Goal: Task Accomplishment & Management: Use online tool/utility

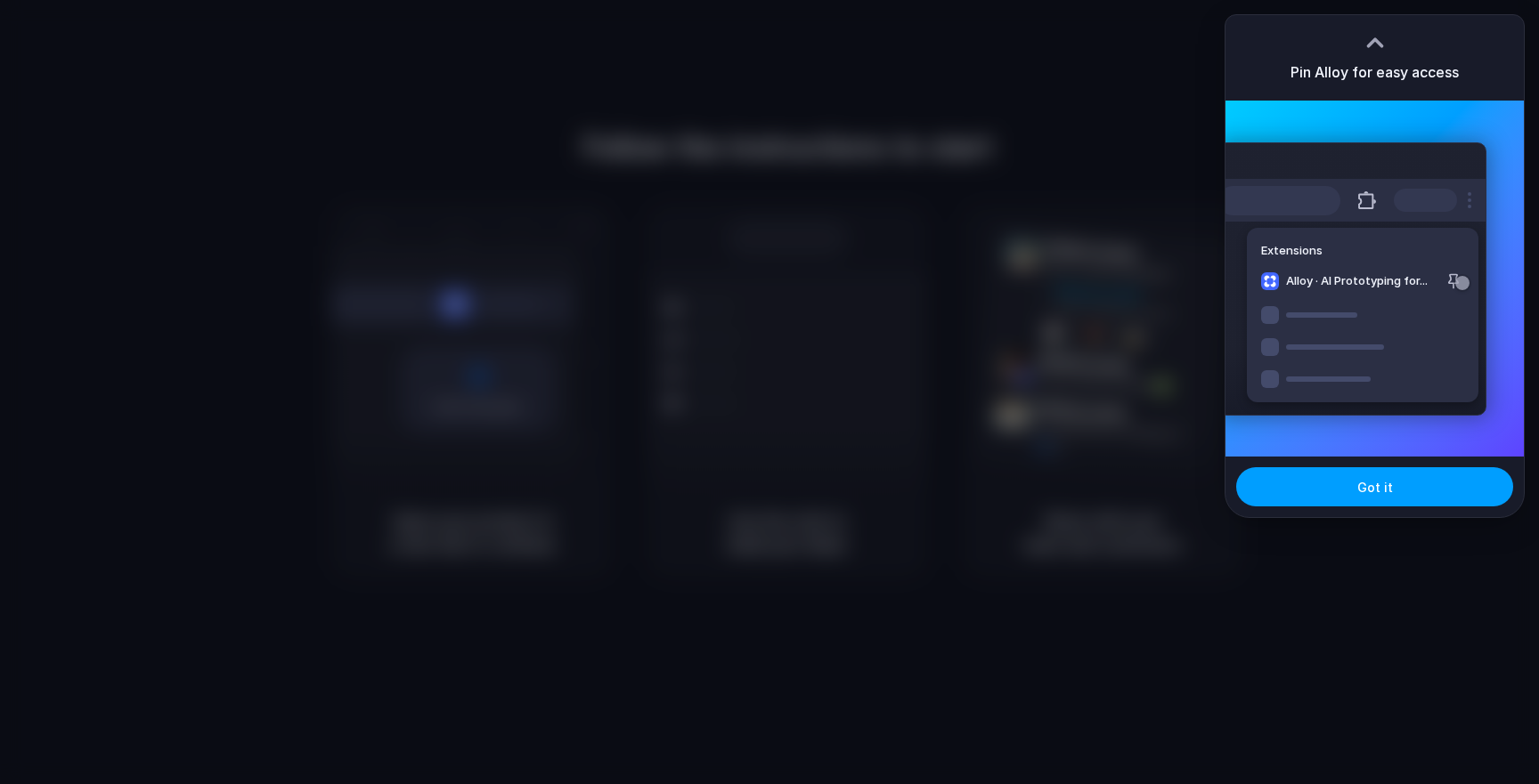
click at [1351, 489] on button "Got it" at bounding box center [1374, 487] width 277 height 39
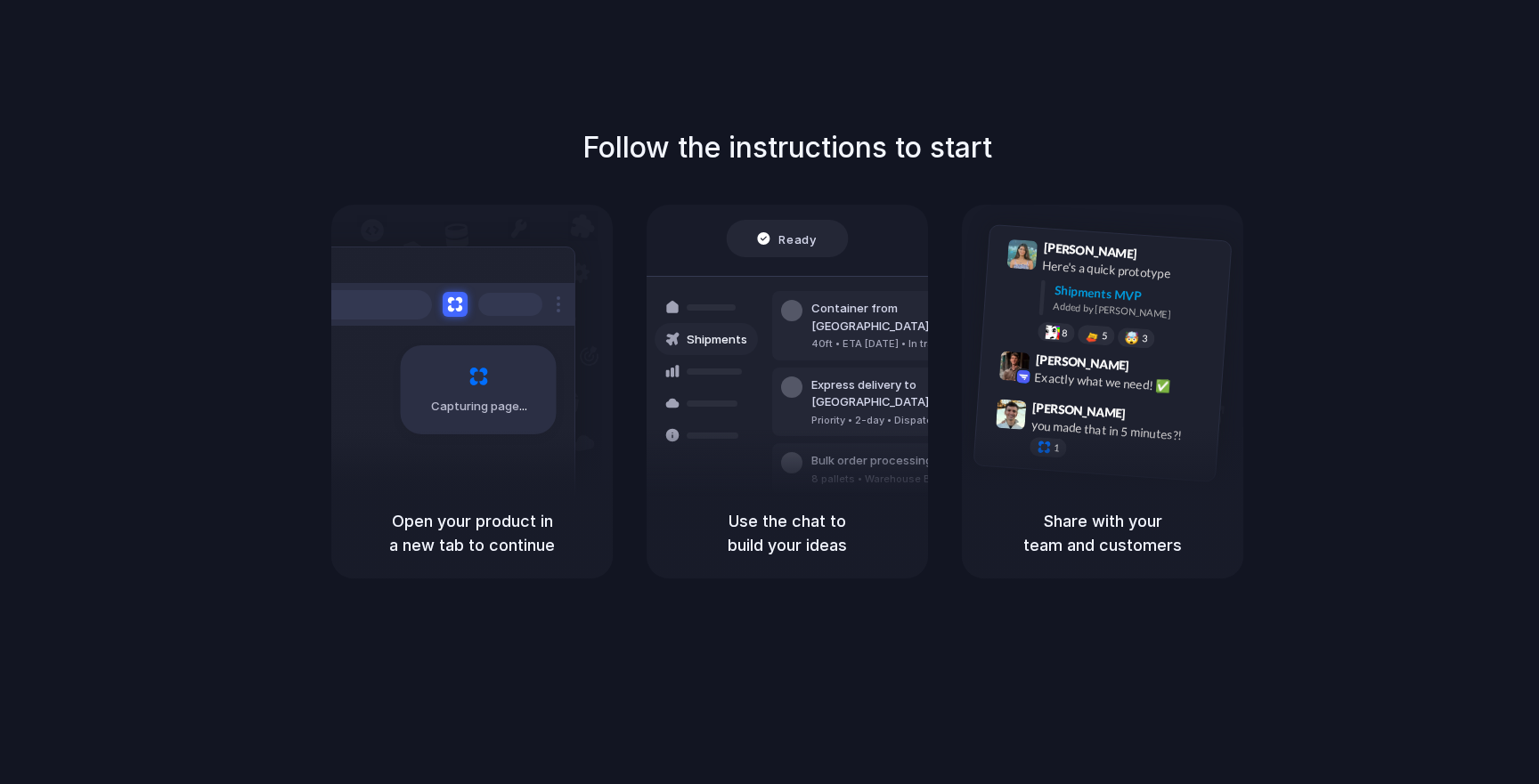
click at [723, 305] on div at bounding box center [711, 307] width 49 height 6
click at [508, 397] on div "Capturing page" at bounding box center [478, 390] width 156 height 89
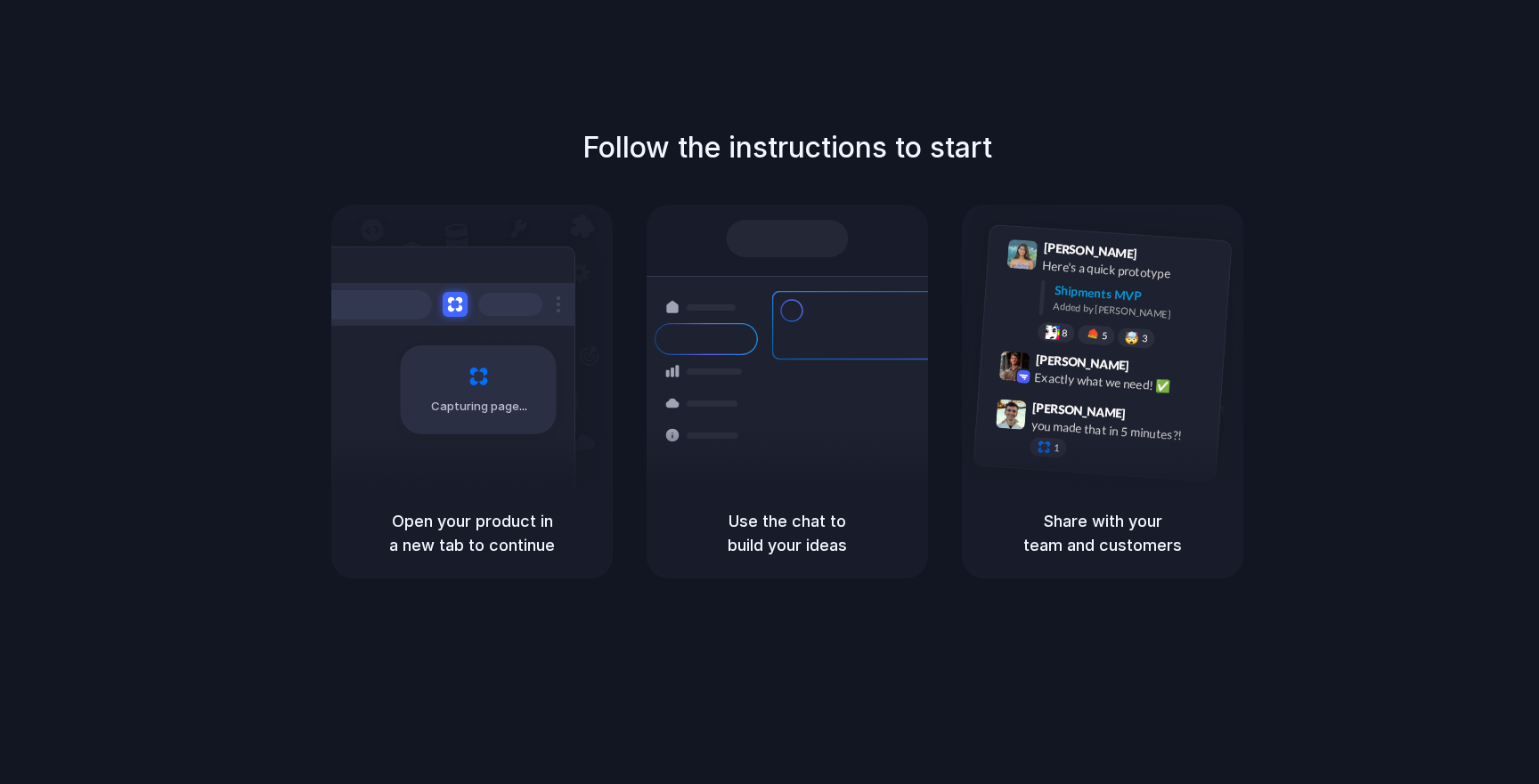
click at [1173, 64] on div "Follow the instructions to start Capturing page Open your product in a new tab …" at bounding box center [787, 410] width 1574 height 820
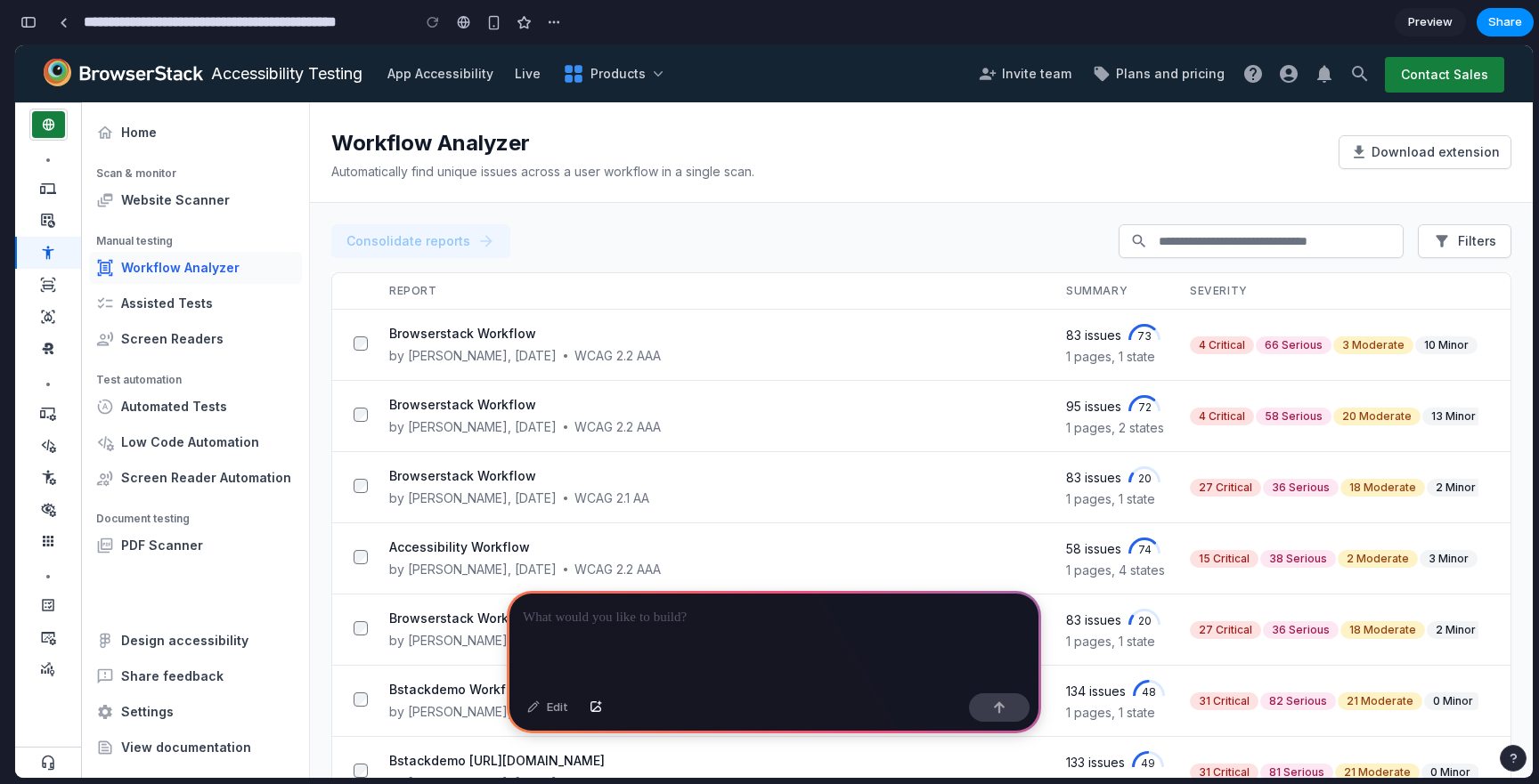
click at [710, 641] on div at bounding box center [773, 638] width 534 height 95
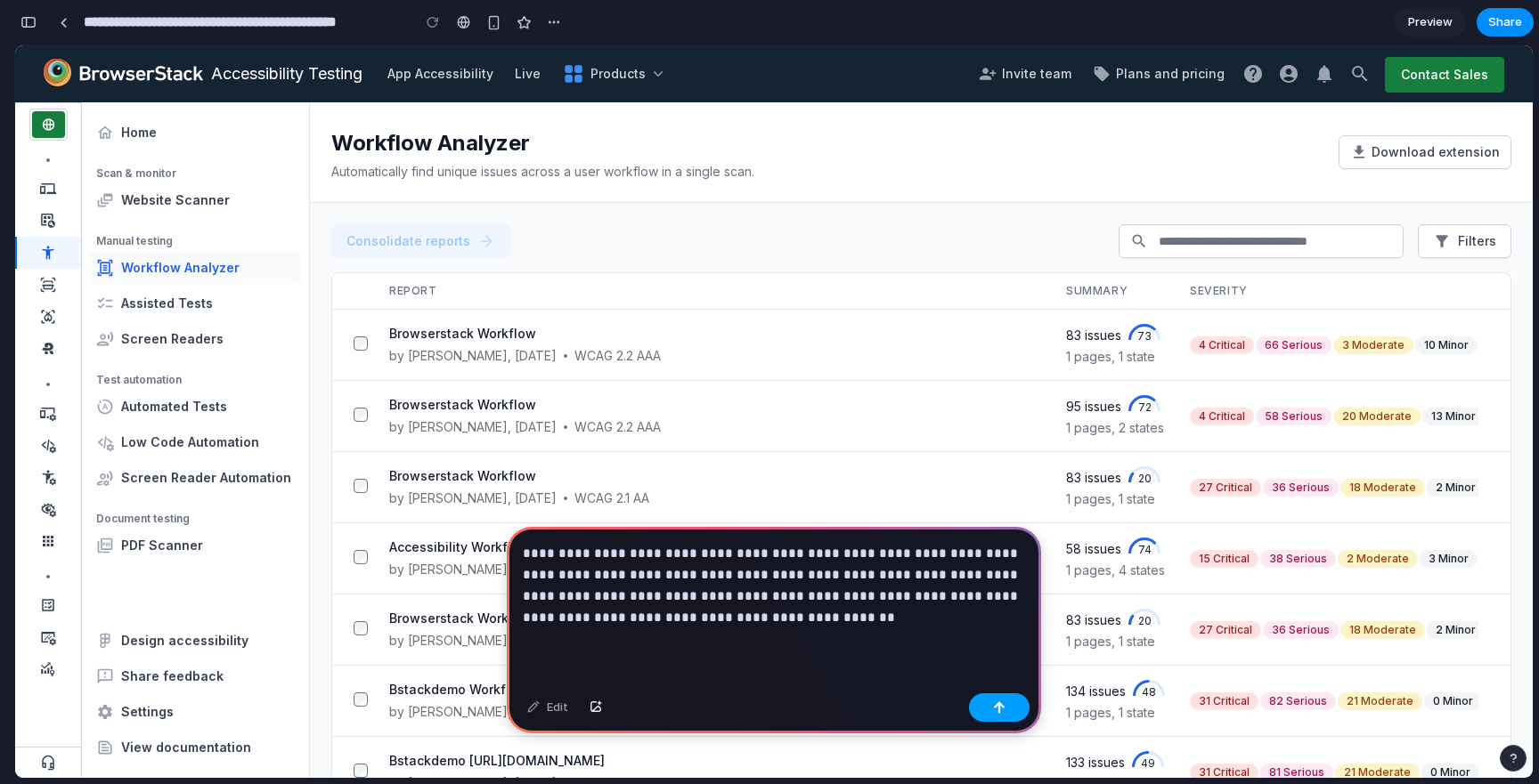
click at [1006, 719] on button "button" at bounding box center [999, 708] width 61 height 28
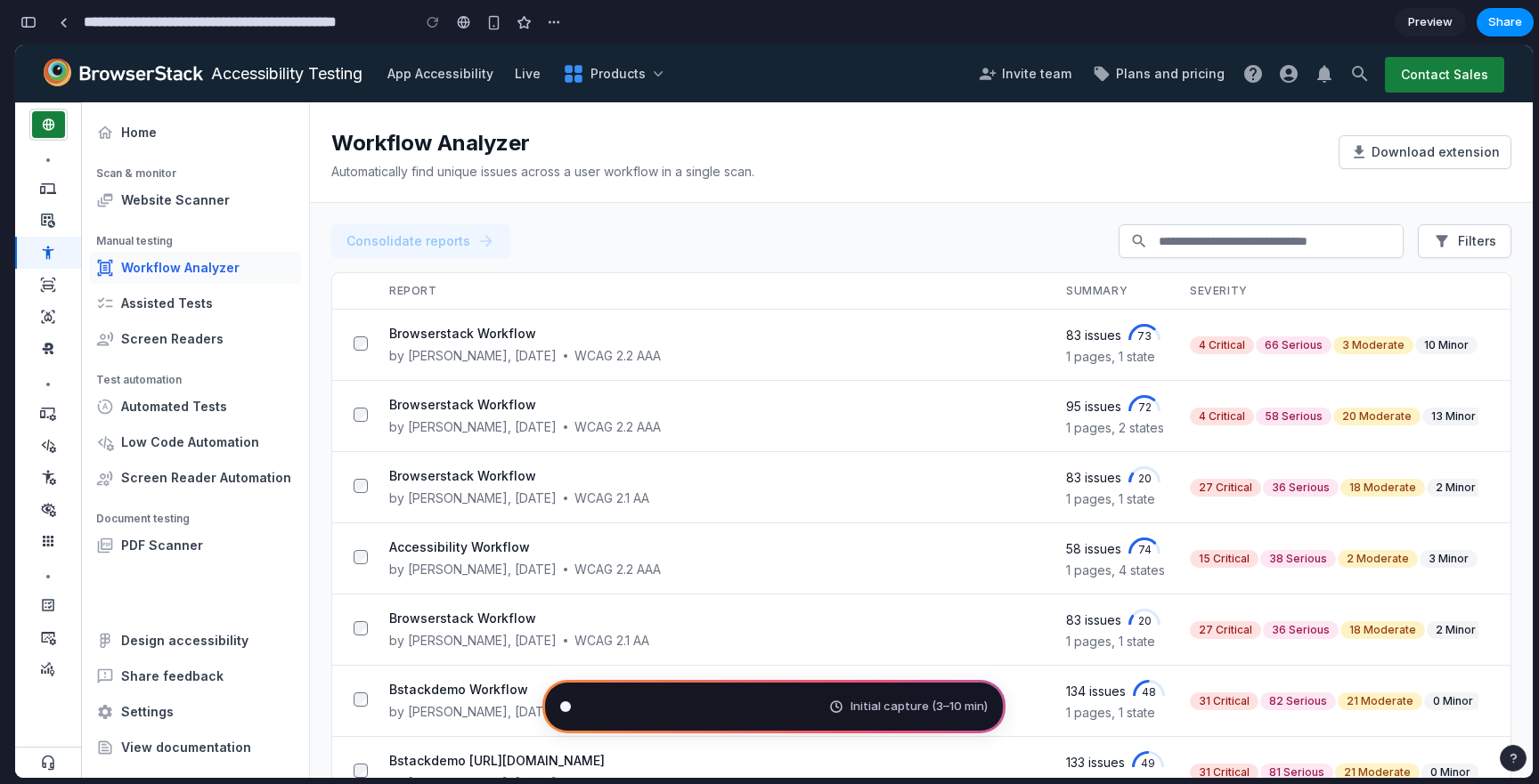
type input "**********"
click at [559, 346] on div "Browserstack Workflow by Mirudhula Nadar , 1 day ago WCAG 2.2 AAA" at bounding box center [719, 345] width 659 height 40
click at [548, 202] on main "Workflow Analyzer Automatically find unique issues across a user workflow in a …" at bounding box center [921, 440] width 1222 height 676
click at [1032, 131] on div "Workflow Analyzer" at bounding box center [827, 139] width 992 height 32
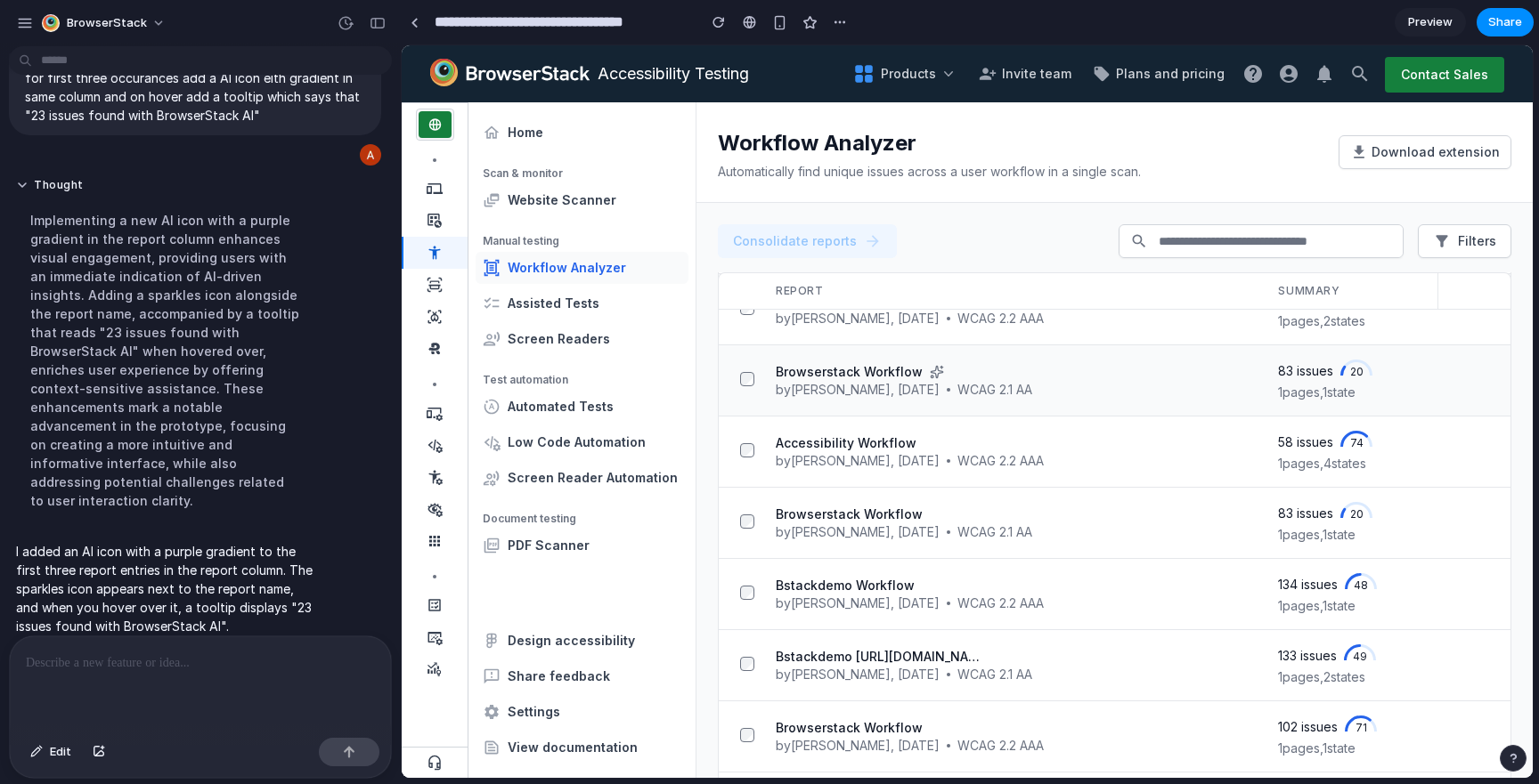
scroll to position [0, 0]
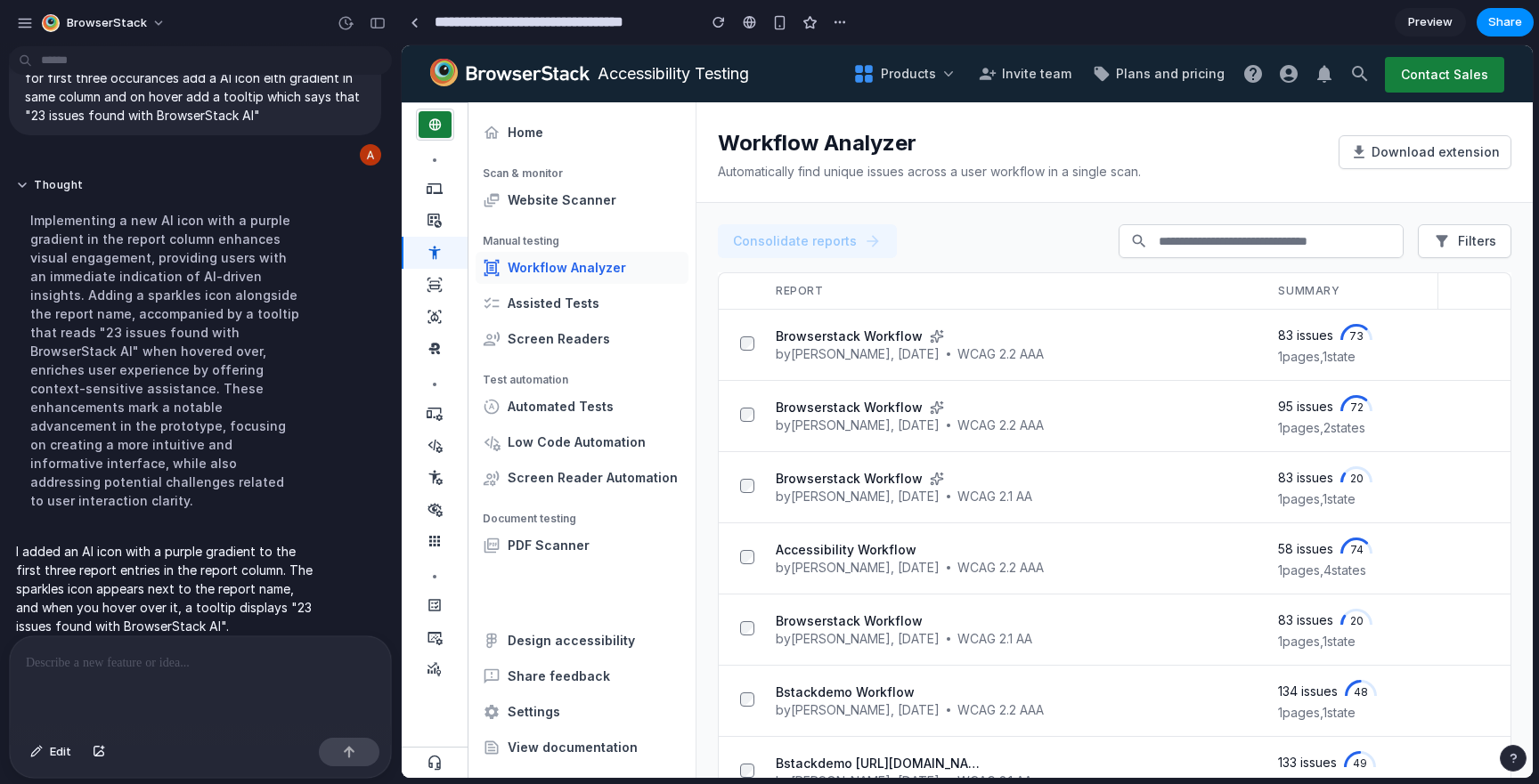
click at [153, 672] on p at bounding box center [200, 663] width 349 height 21
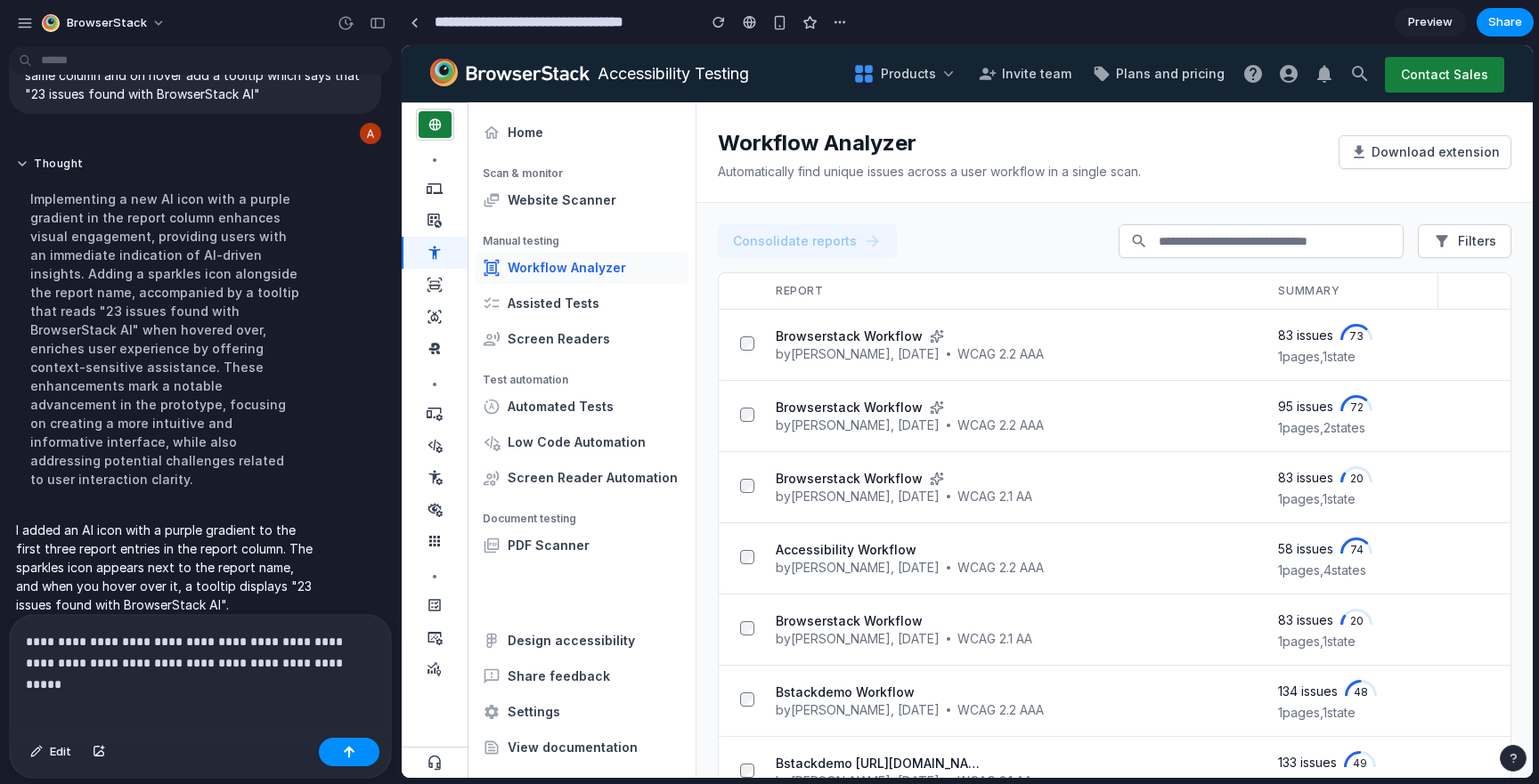
click at [153, 672] on p "**********" at bounding box center [200, 652] width 349 height 43
click at [204, 674] on div "**********" at bounding box center [200, 672] width 381 height 116
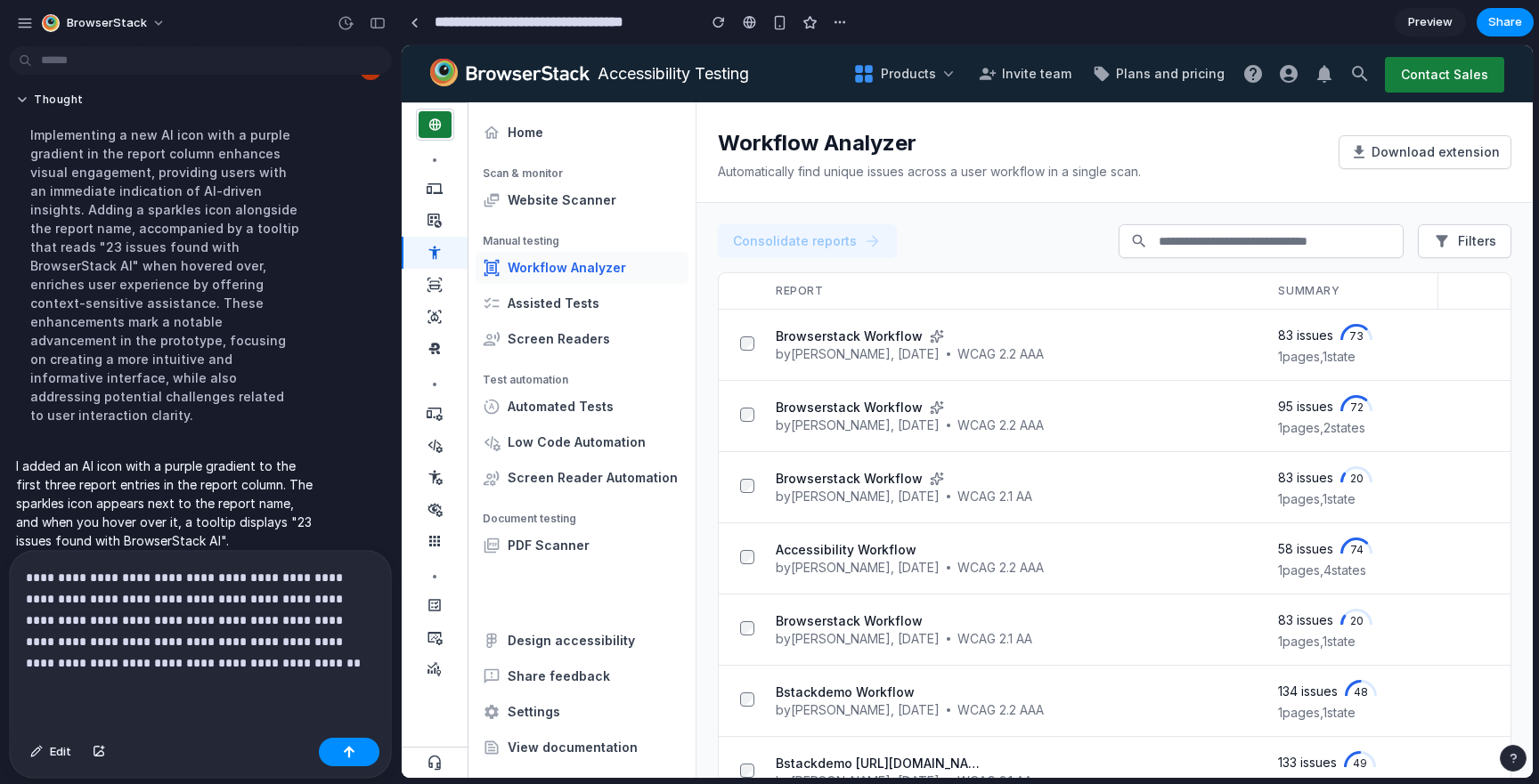
scroll to position [287, 0]
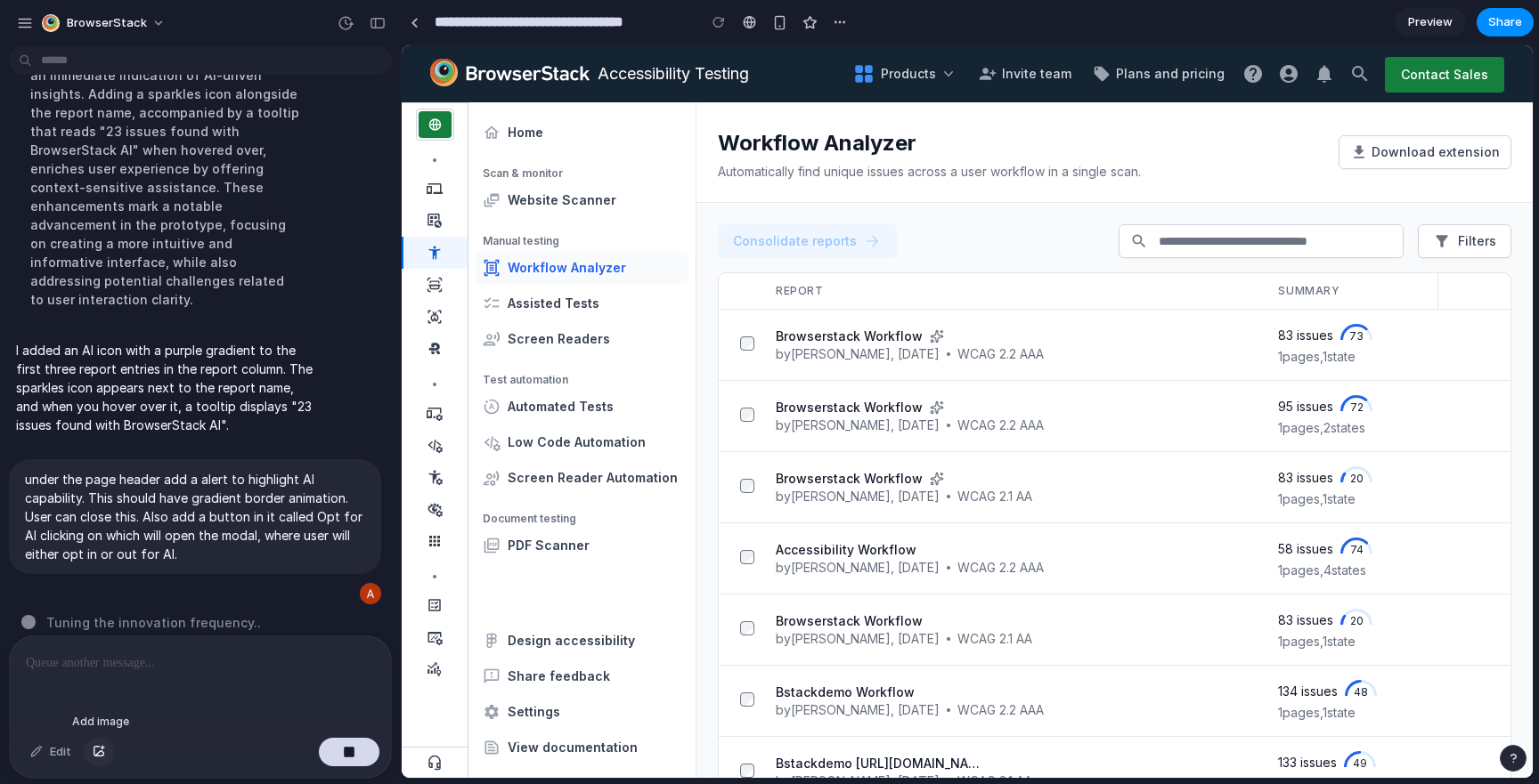
click at [100, 749] on div "button" at bounding box center [99, 752] width 13 height 11
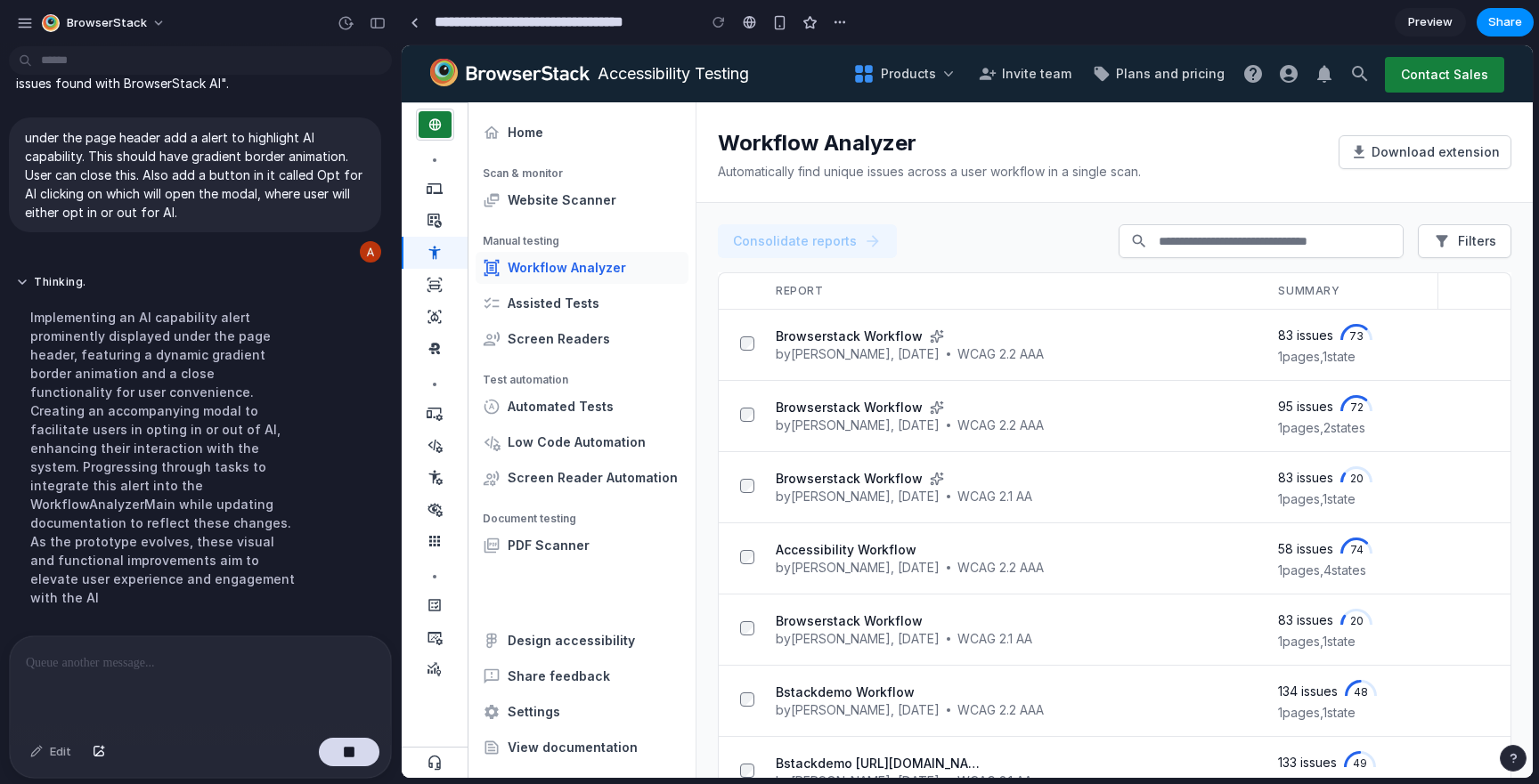
scroll to position [323, 0]
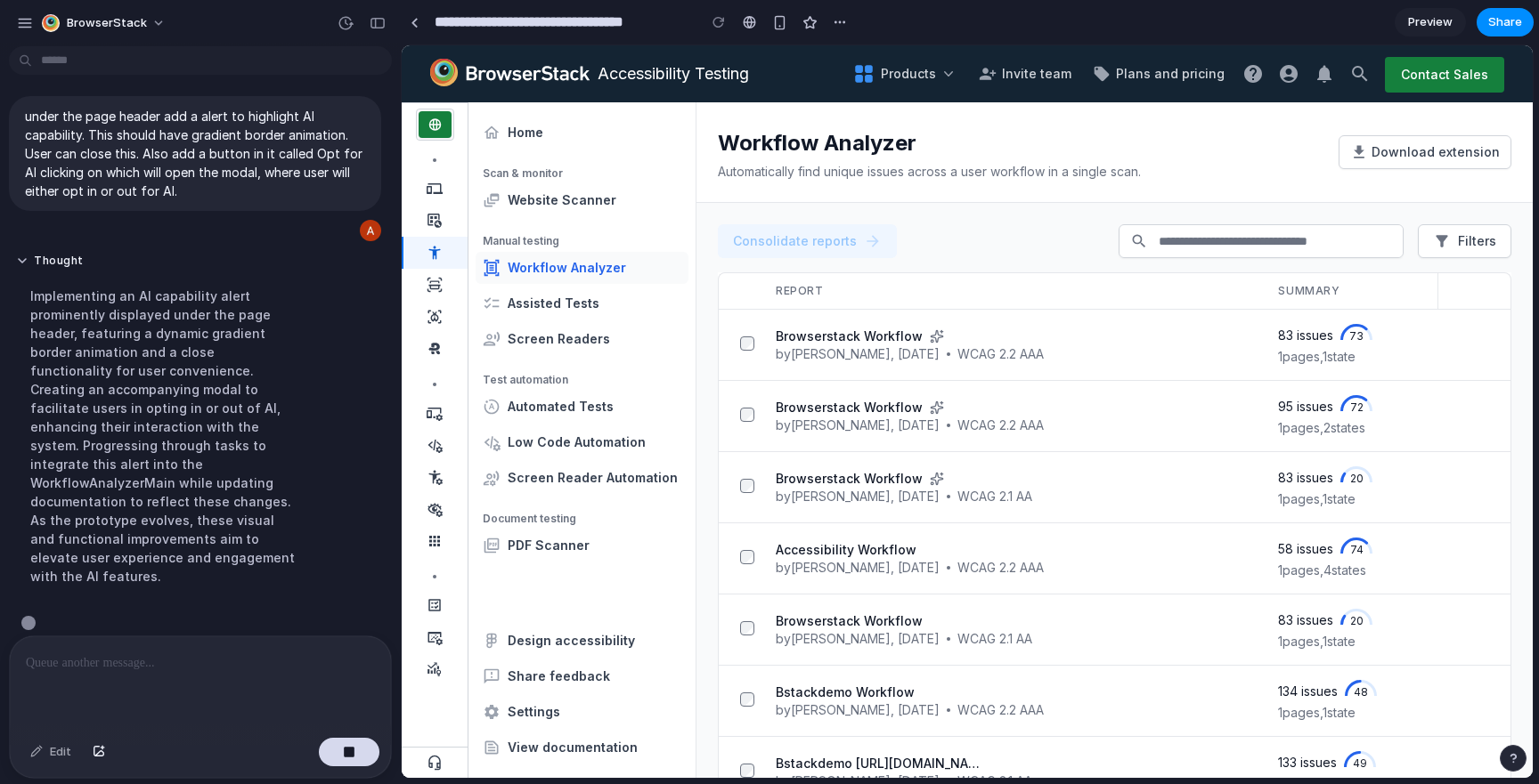
click at [175, 679] on div at bounding box center [200, 684] width 381 height 95
click at [27, 21] on div "button" at bounding box center [25, 24] width 16 height 16
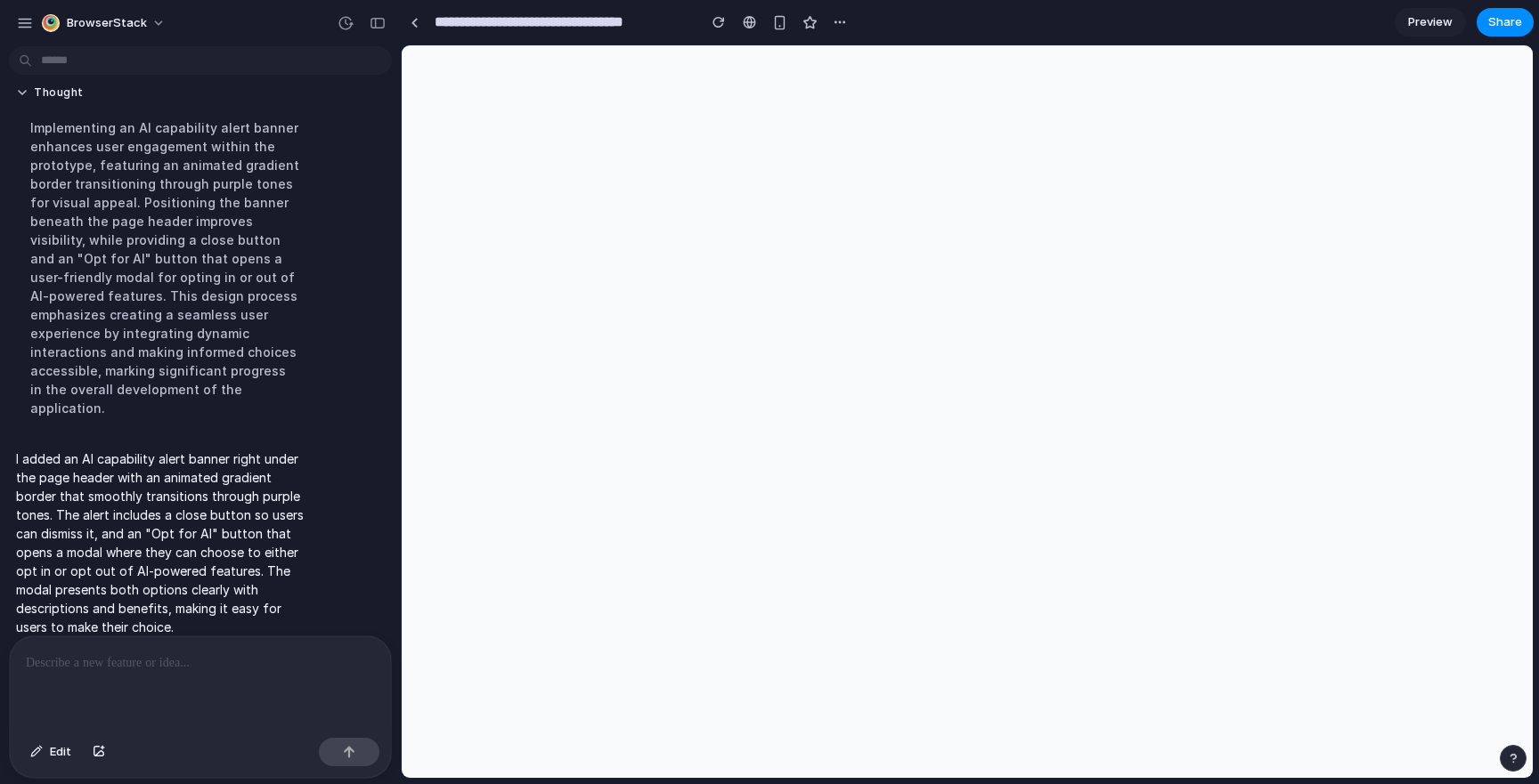
scroll to position [0, 0]
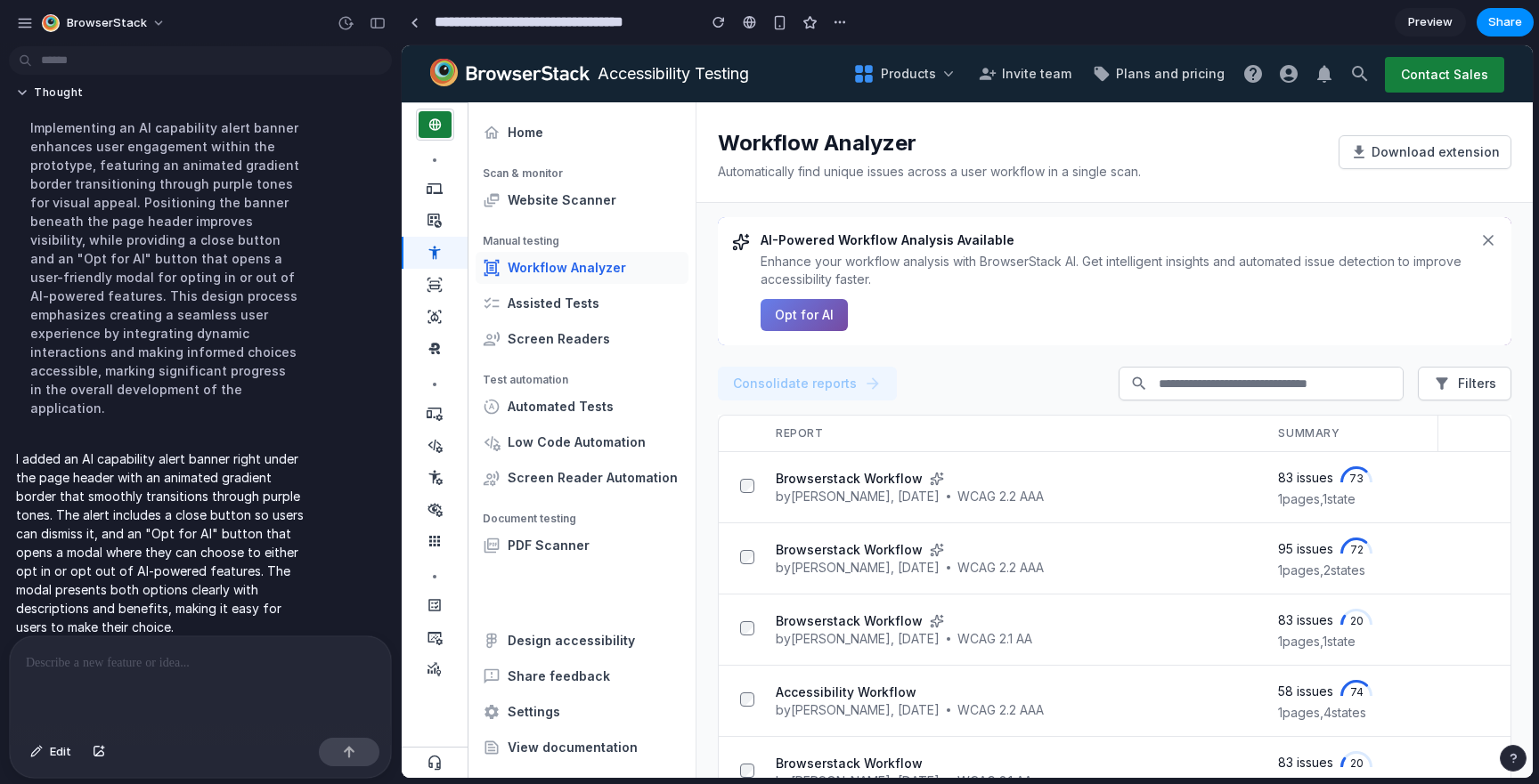
click at [838, 316] on button "Opt for AI" at bounding box center [804, 315] width 87 height 32
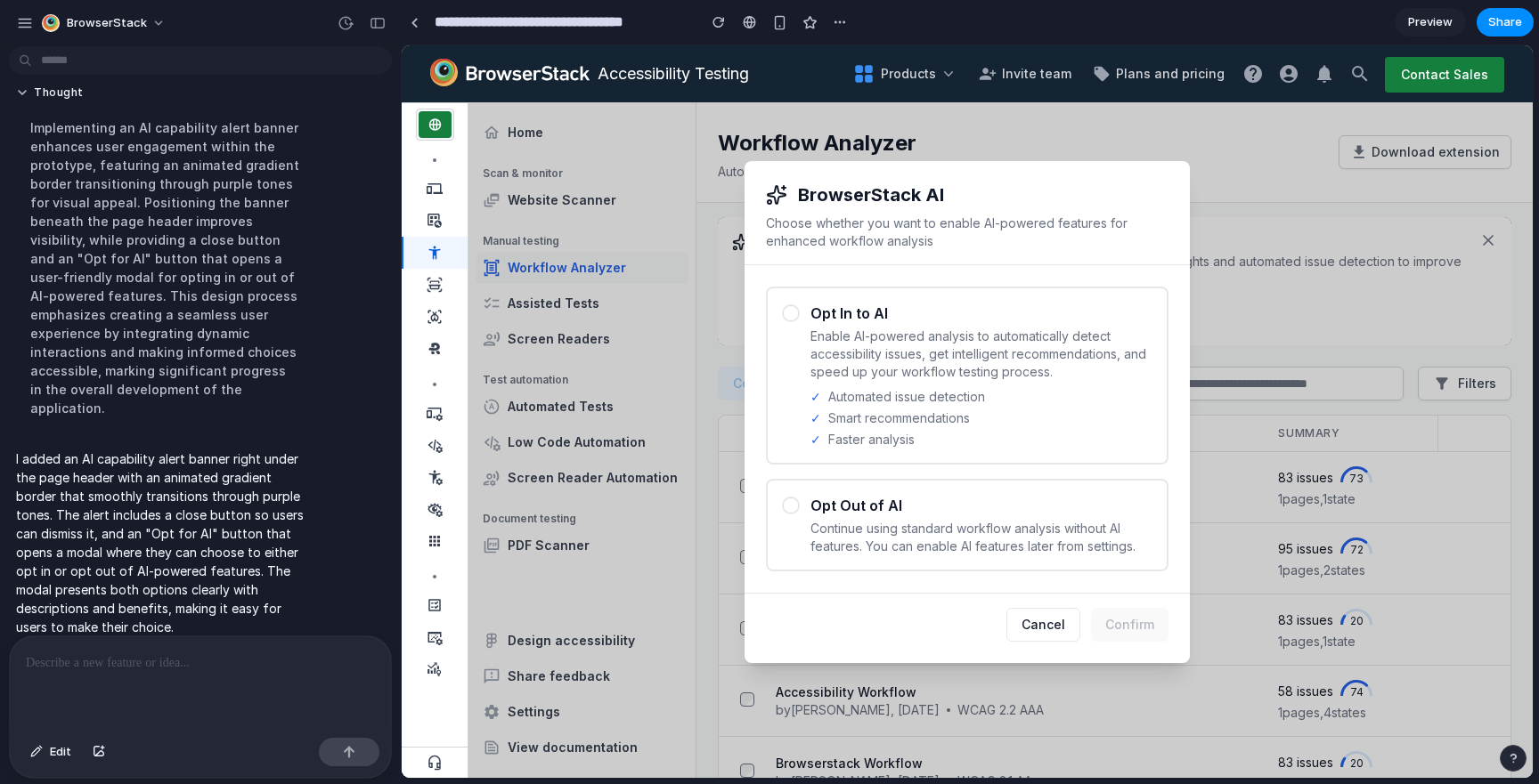
click at [894, 497] on h3 "Opt Out of AI" at bounding box center [981, 505] width 342 height 21
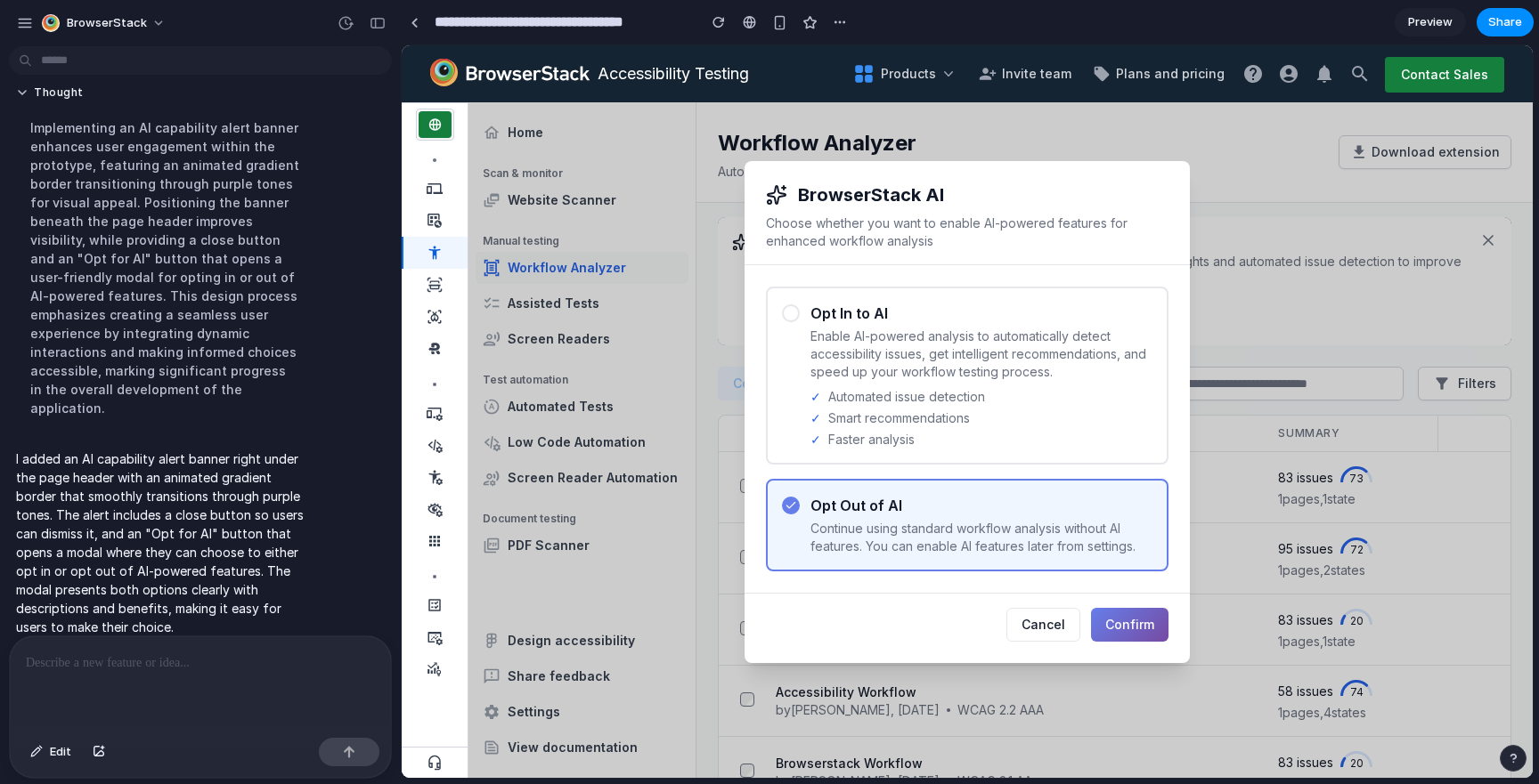
click at [960, 383] on div "Opt In to AI Enable AI-powered analysis to automatically detect accessibility i…" at bounding box center [981, 376] width 342 height 146
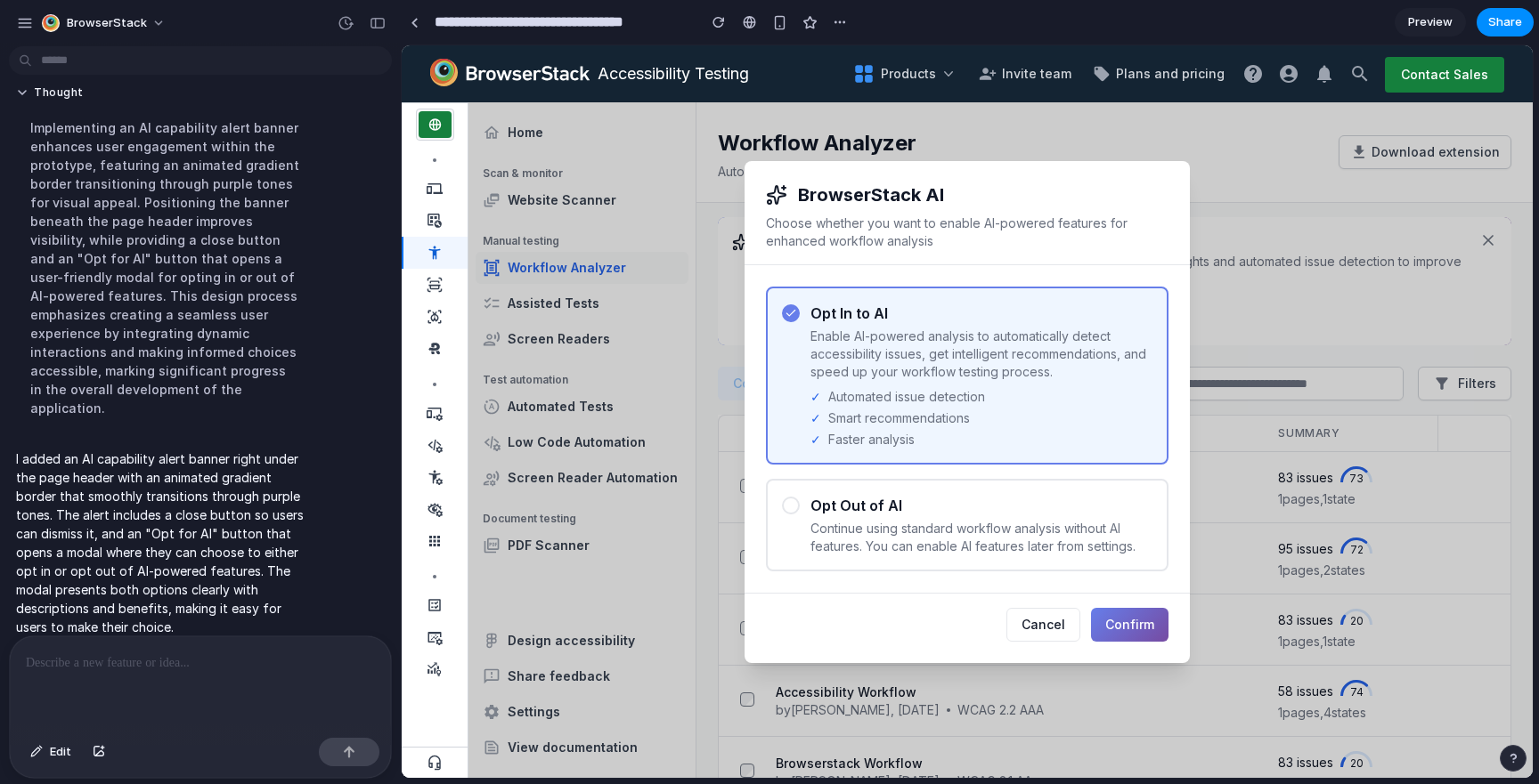
click at [949, 516] on div "Opt Out of AI Continue using standard workflow analysis without AI features. Yo…" at bounding box center [981, 525] width 342 height 61
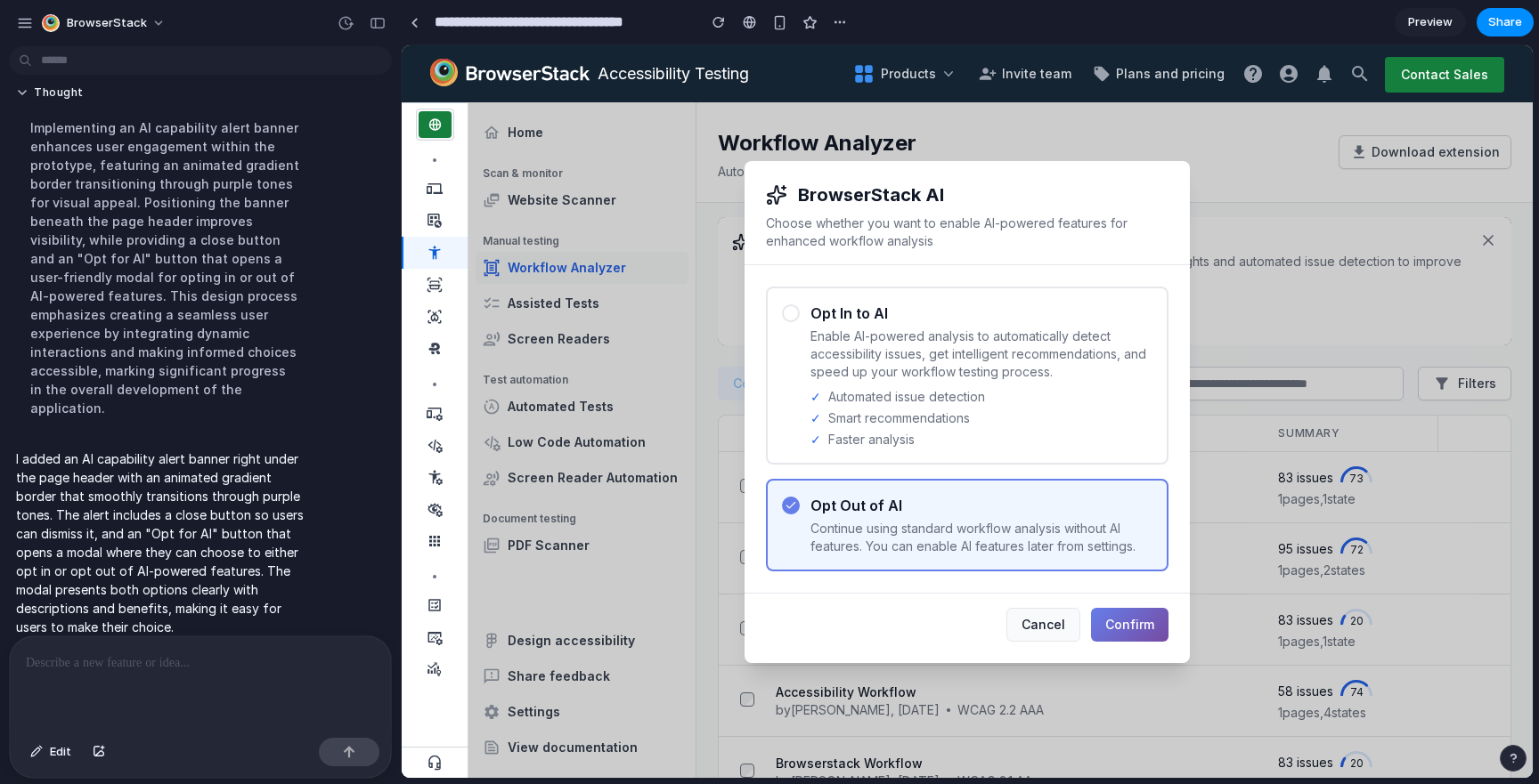
click at [1055, 625] on button "Cancel" at bounding box center [1042, 625] width 74 height 34
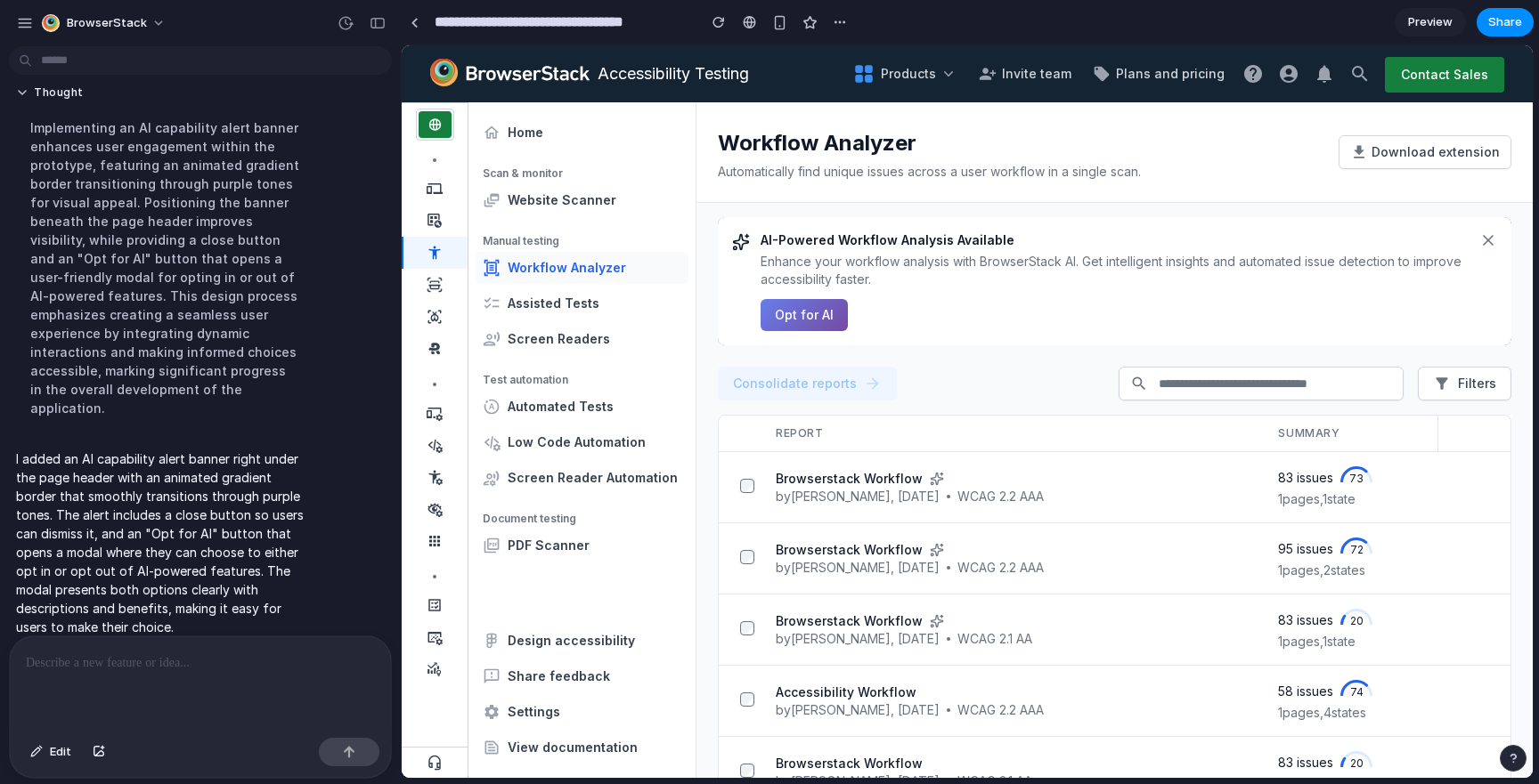
click at [160, 701] on div at bounding box center [200, 684] width 381 height 95
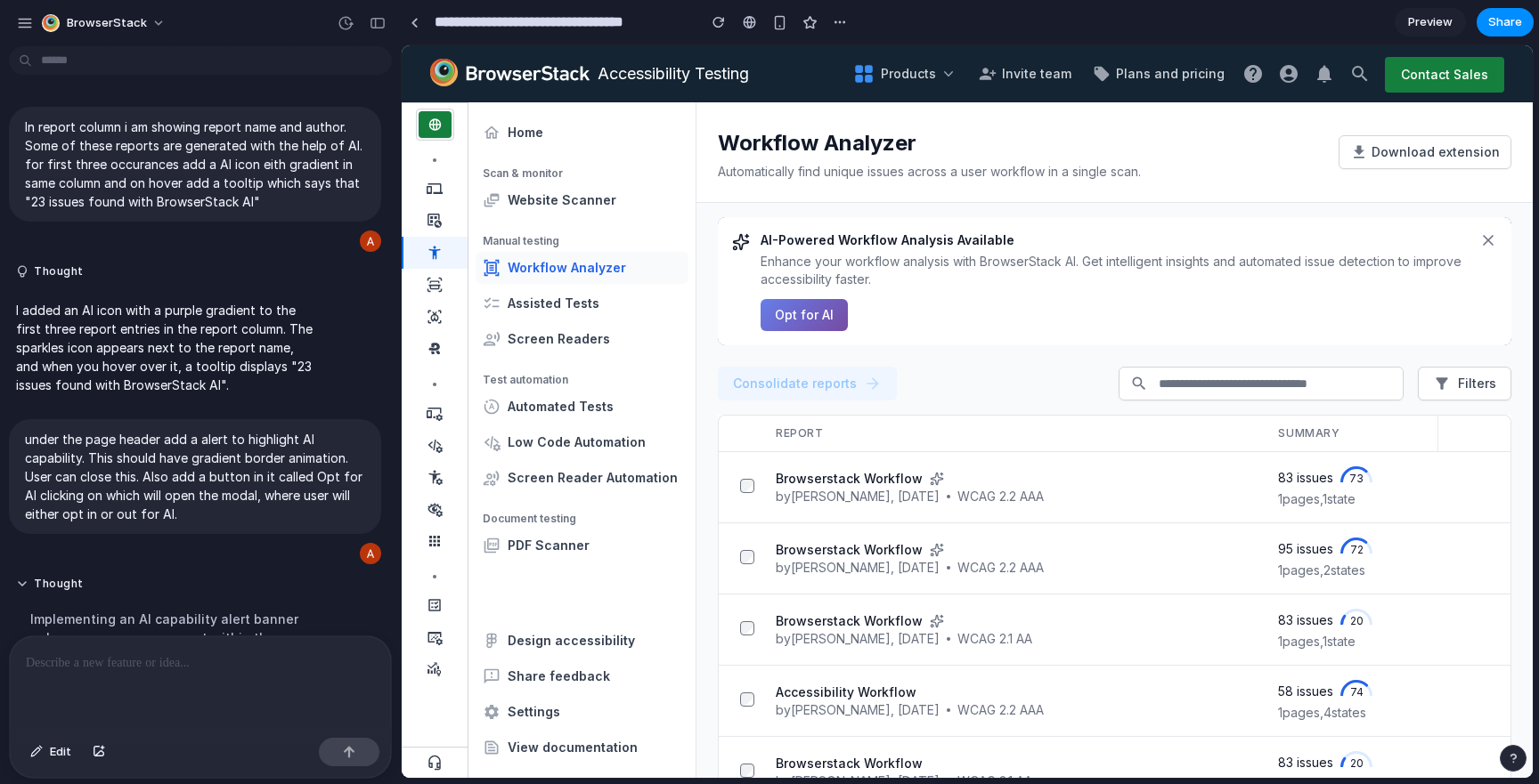
scroll to position [491, 0]
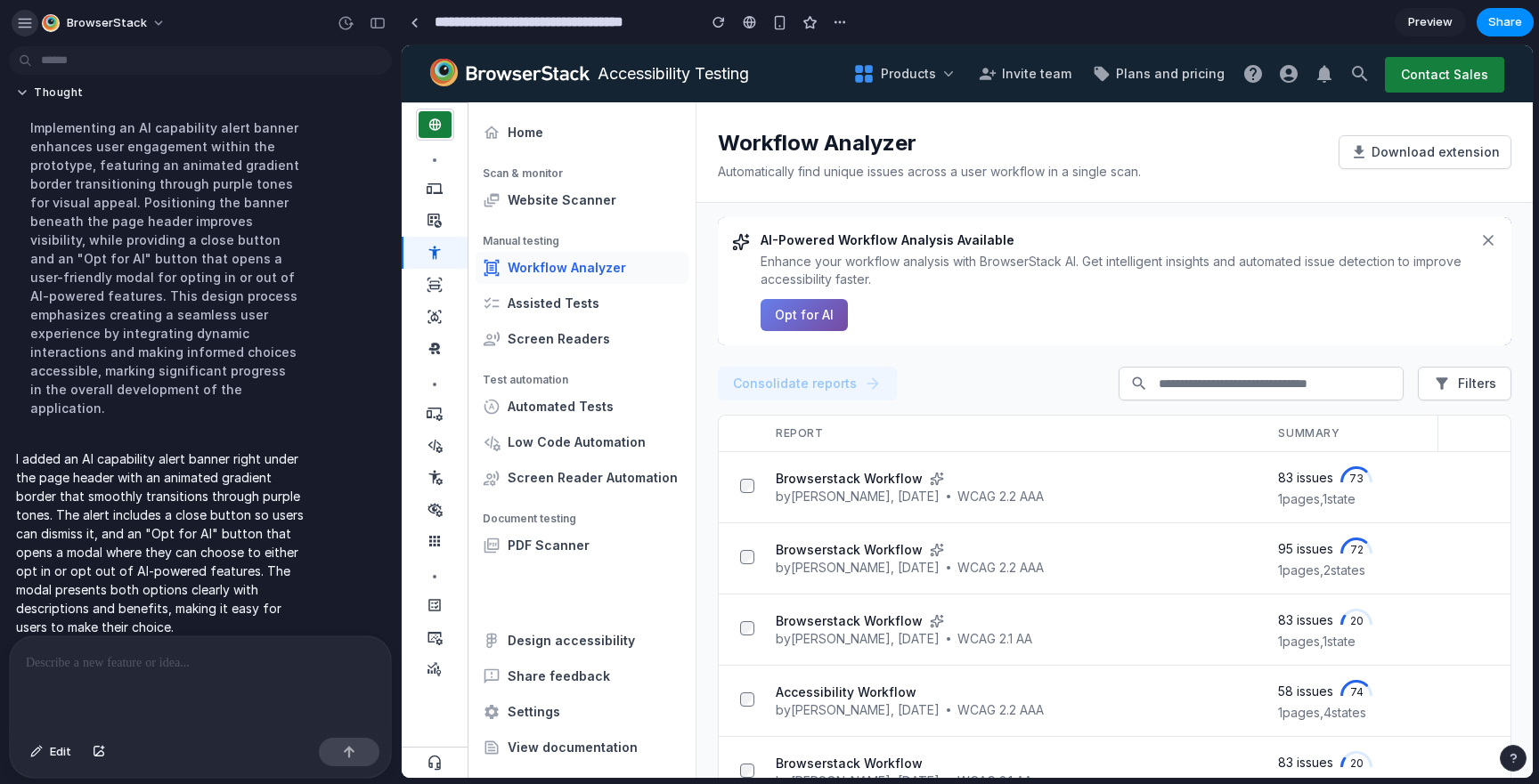
click at [23, 26] on div "button" at bounding box center [25, 24] width 16 height 16
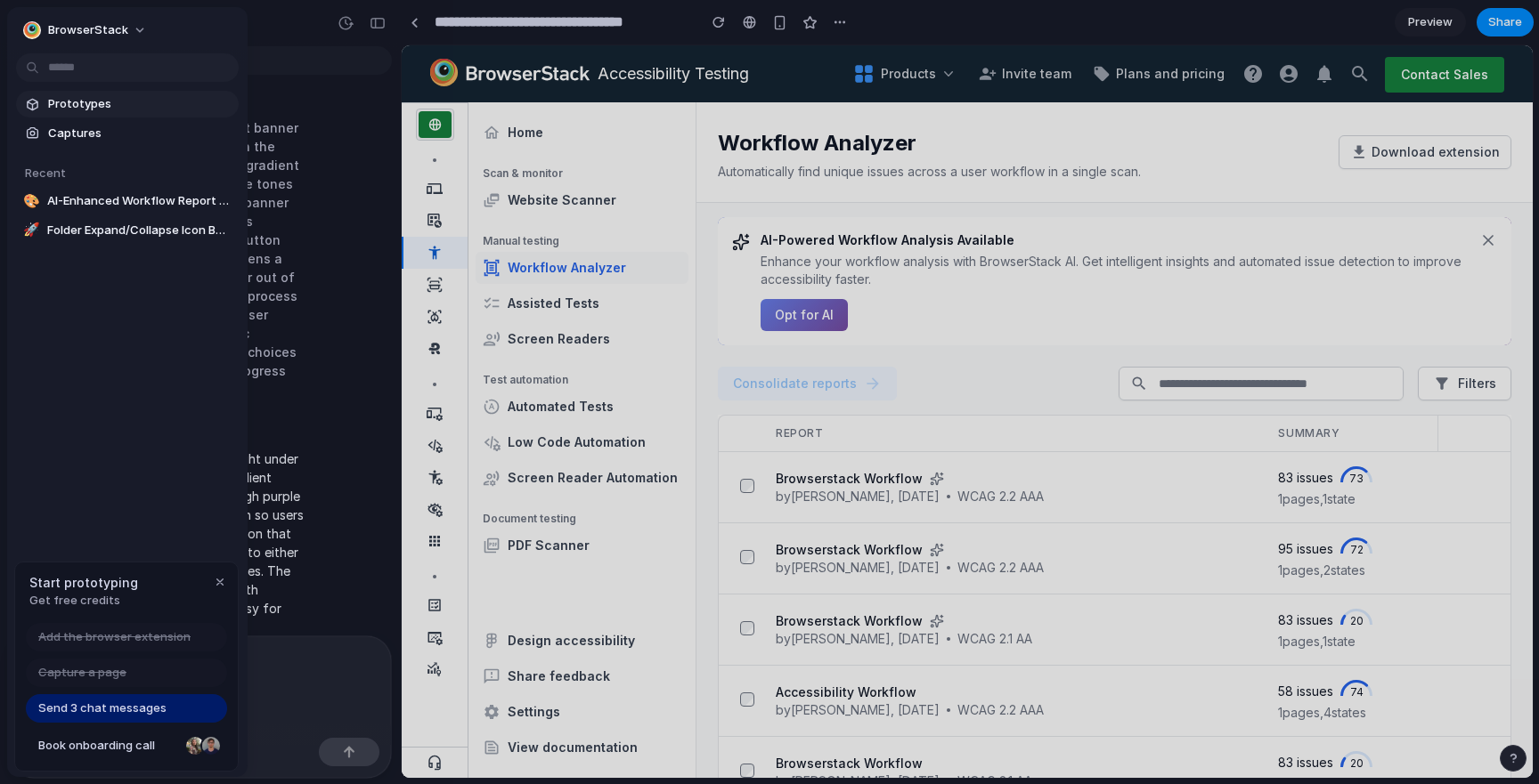
click at [52, 111] on span "Prototypes" at bounding box center [140, 105] width 184 height 18
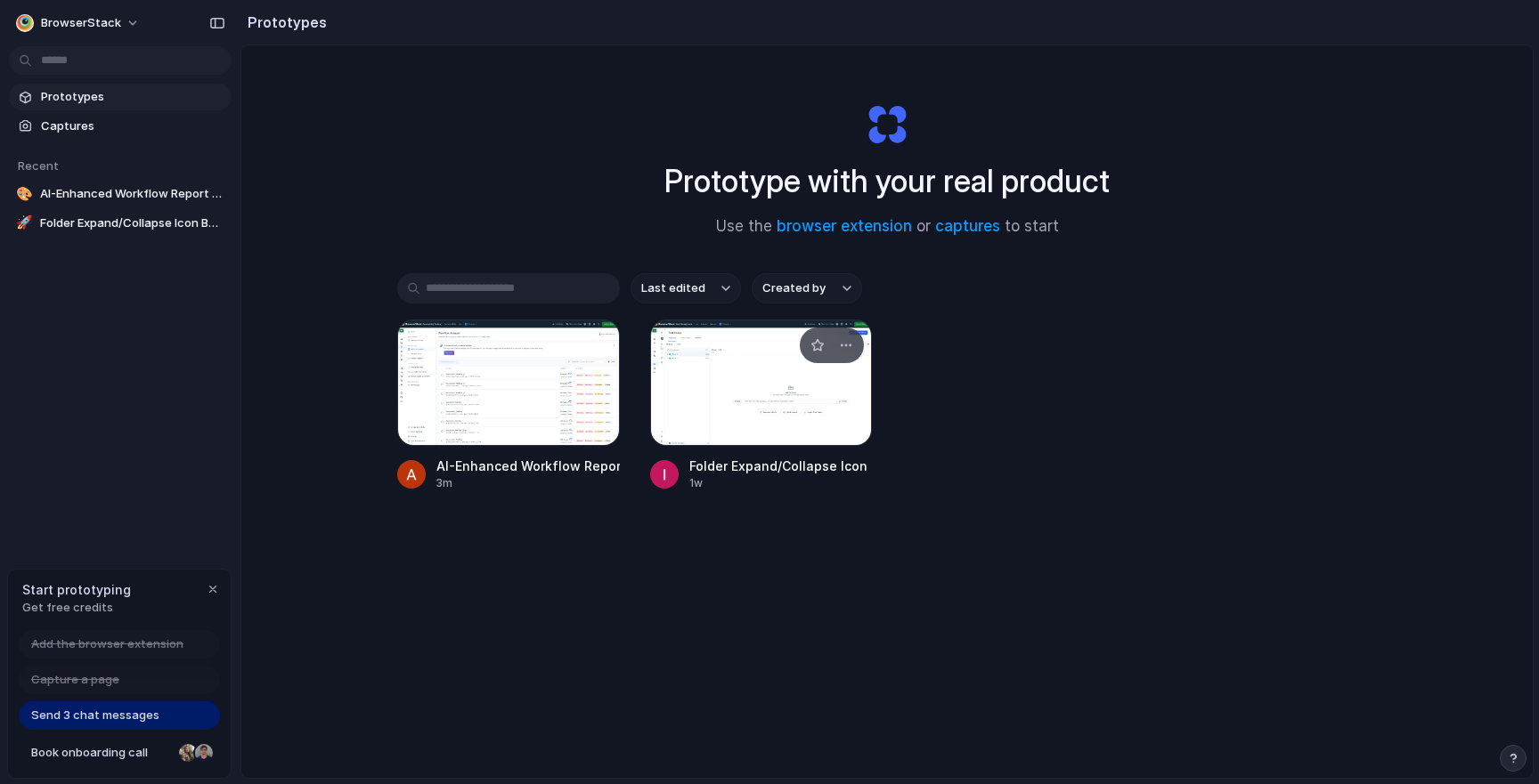
click at [778, 388] on div at bounding box center [761, 382] width 223 height 126
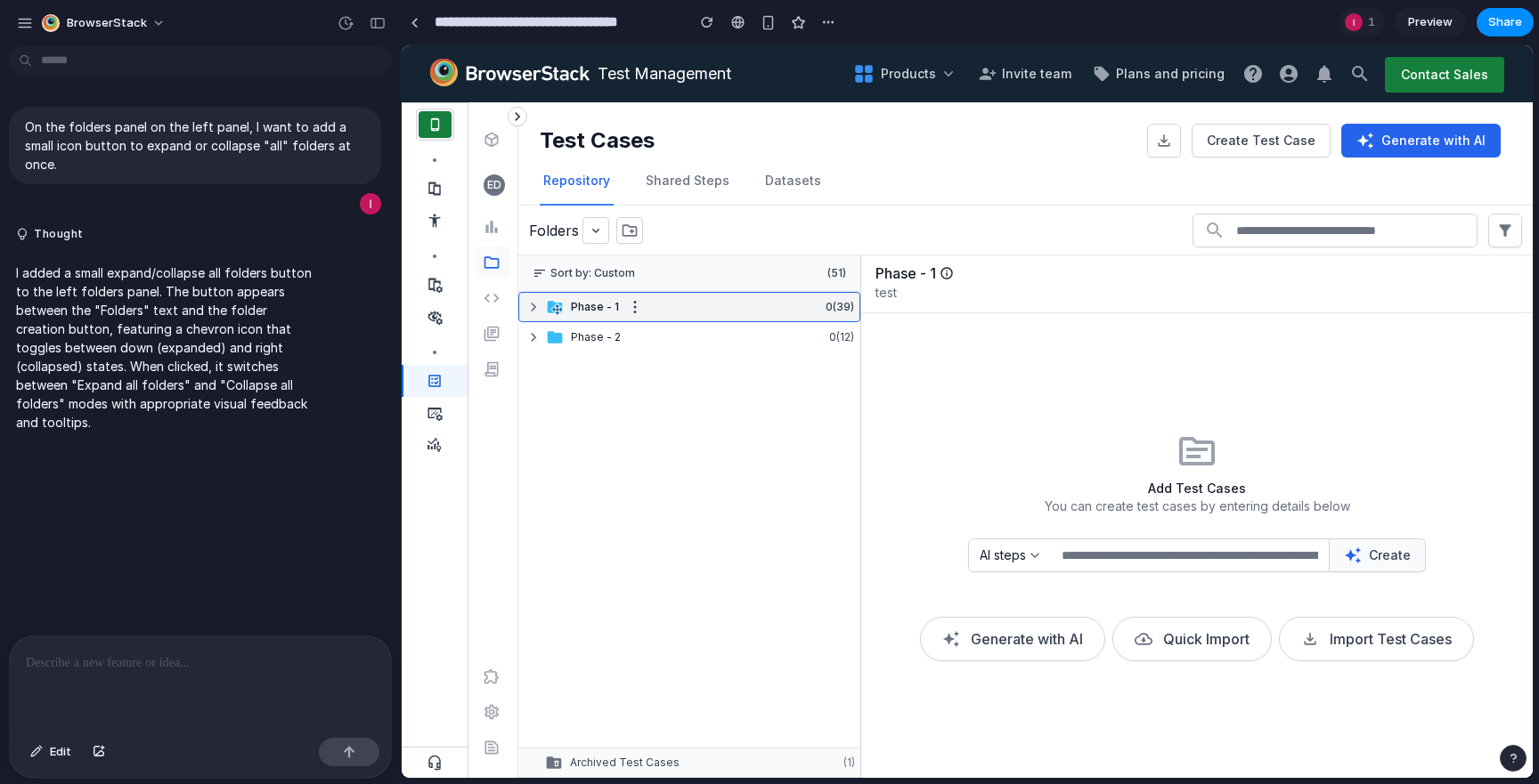
click at [533, 303] on icon at bounding box center [534, 307] width 18 height 18
click at [534, 335] on icon at bounding box center [534, 337] width 18 height 18
click at [563, 331] on icon at bounding box center [555, 337] width 18 height 18
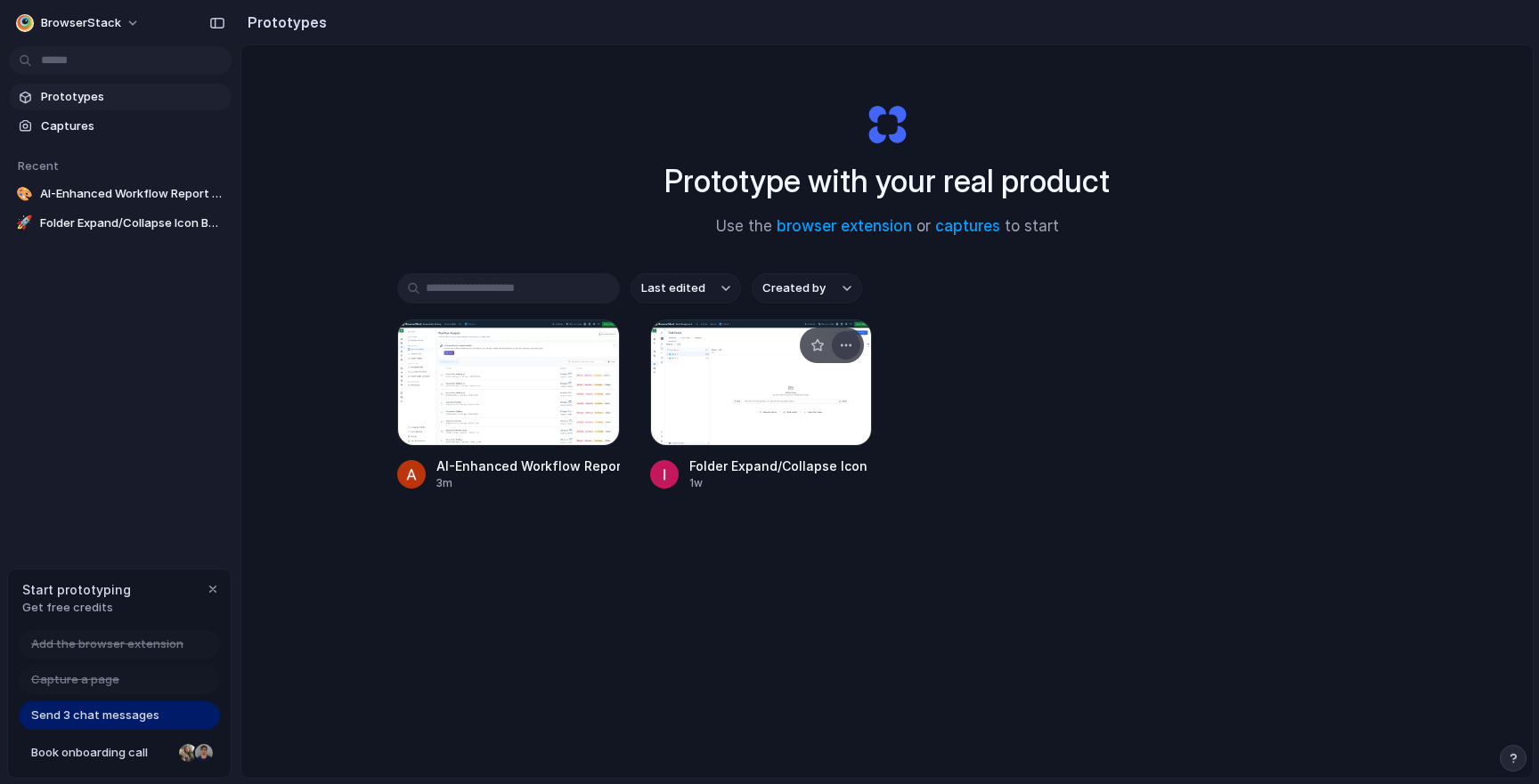
click at [853, 342] on button "button" at bounding box center [845, 345] width 28 height 28
click at [954, 483] on div "Open in new tab Rename Copy link Delete" at bounding box center [770, 392] width 1539 height 784
drag, startPoint x: 796, startPoint y: 355, endPoint x: 1125, endPoint y: 509, distance: 363.3
click at [1125, 509] on div "Last edited Created by AI-Enhanced Workflow Report Listing 3m Folder Expand/Col…" at bounding box center [887, 437] width 980 height 328
click at [465, 285] on input "text" at bounding box center [508, 288] width 223 height 30
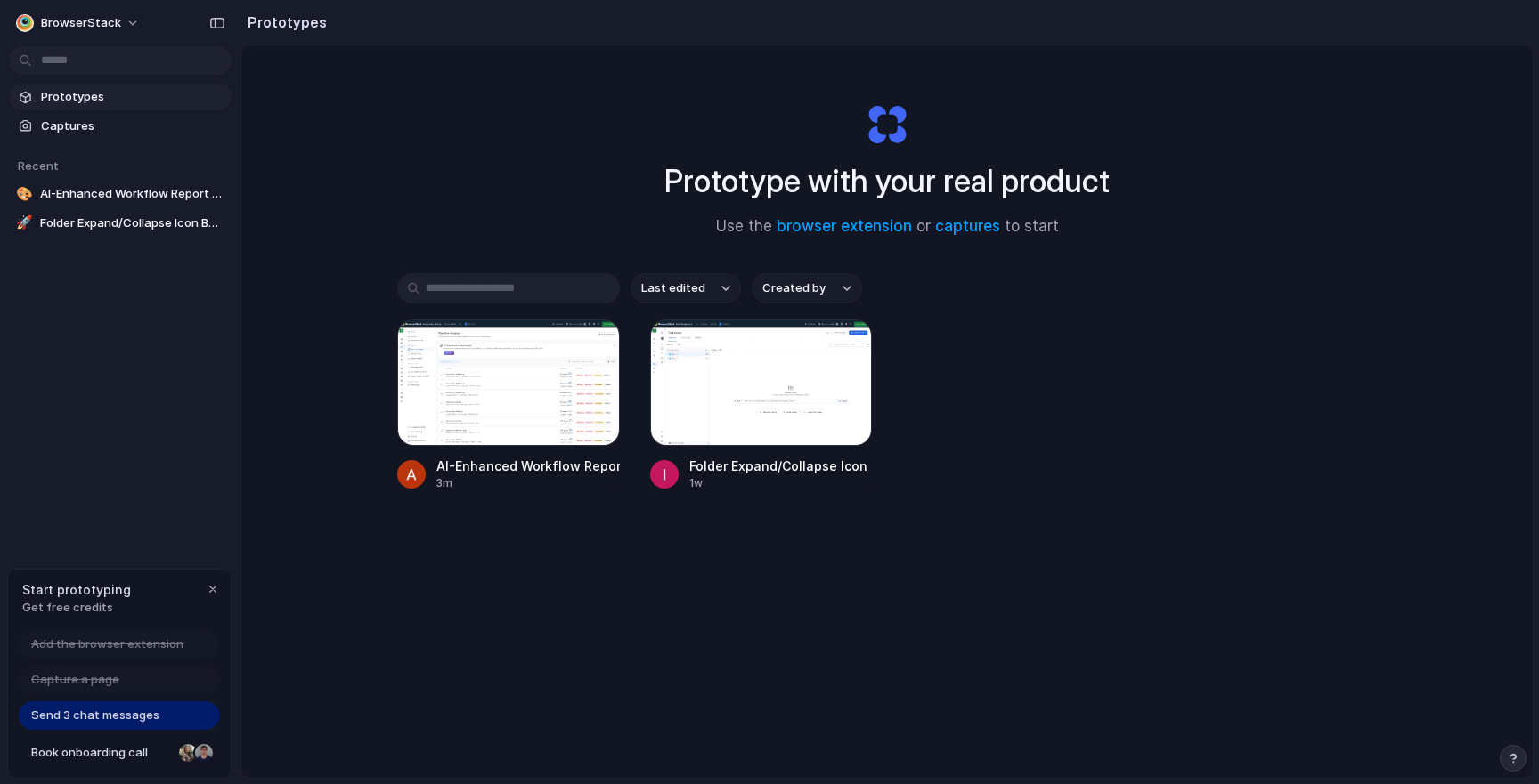
click at [681, 296] on span "Last edited" at bounding box center [673, 288] width 64 height 18
click at [784, 285] on span "Created by" at bounding box center [794, 288] width 64 height 18
click at [296, 588] on div "Prototype with your real product Use the browser extension or captures to start…" at bounding box center [886, 458] width 1291 height 827
click at [59, 225] on span "Folder Expand/Collapse Icon Button" at bounding box center [132, 224] width 185 height 18
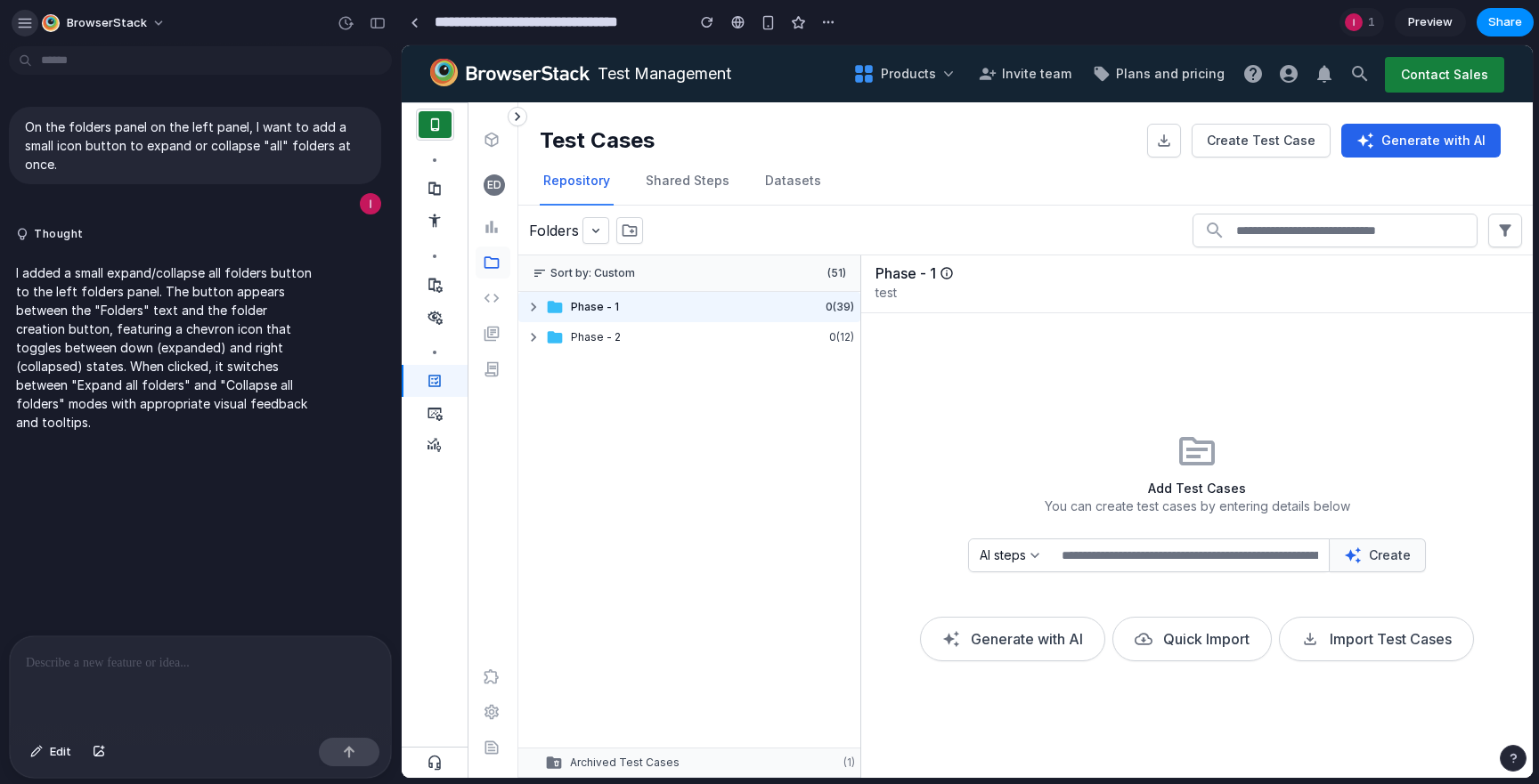
click at [25, 24] on div "button" at bounding box center [25, 24] width 16 height 16
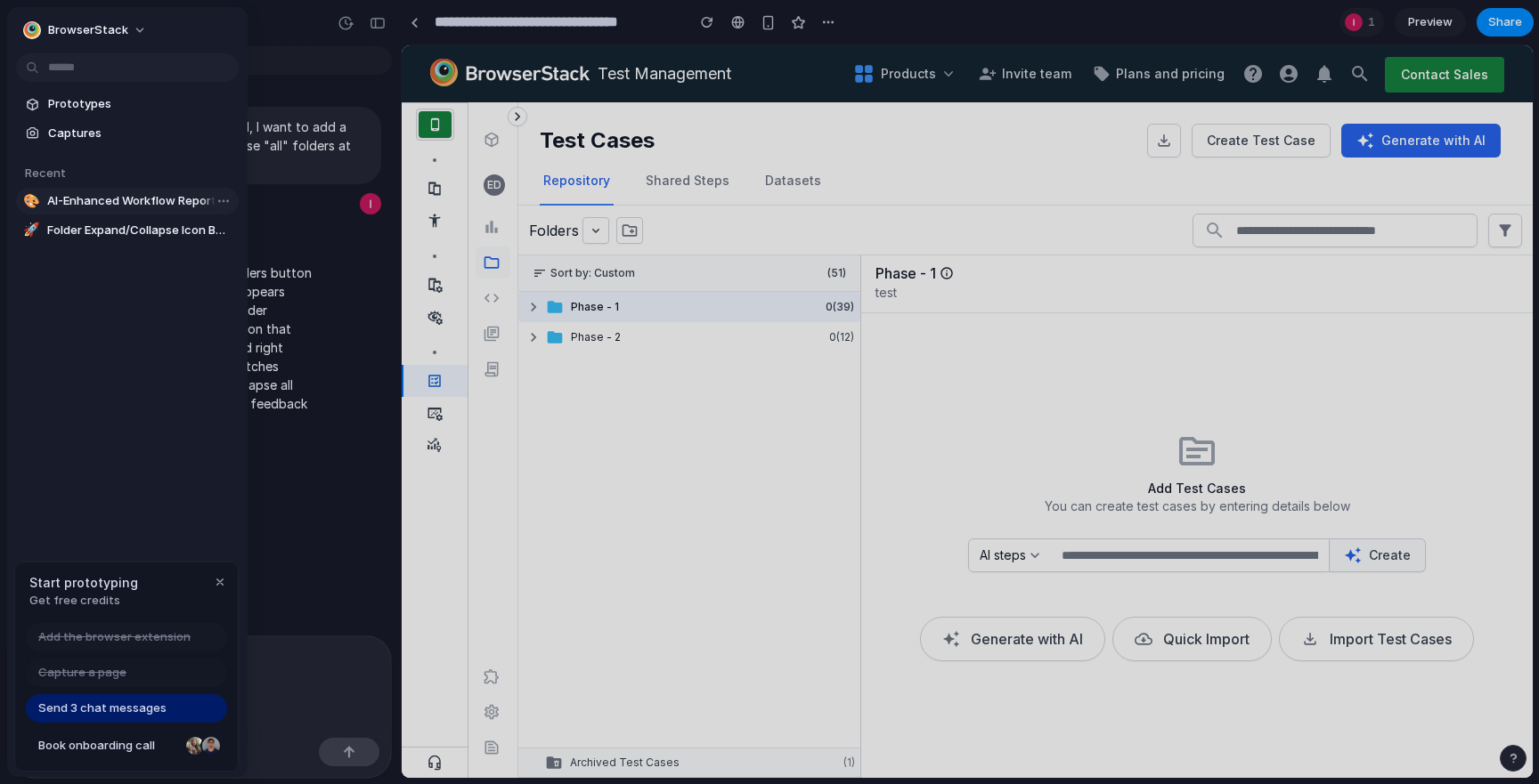
click at [88, 197] on span "AI-Enhanced Workflow Report Listing" at bounding box center [139, 201] width 185 height 18
type input "**********"
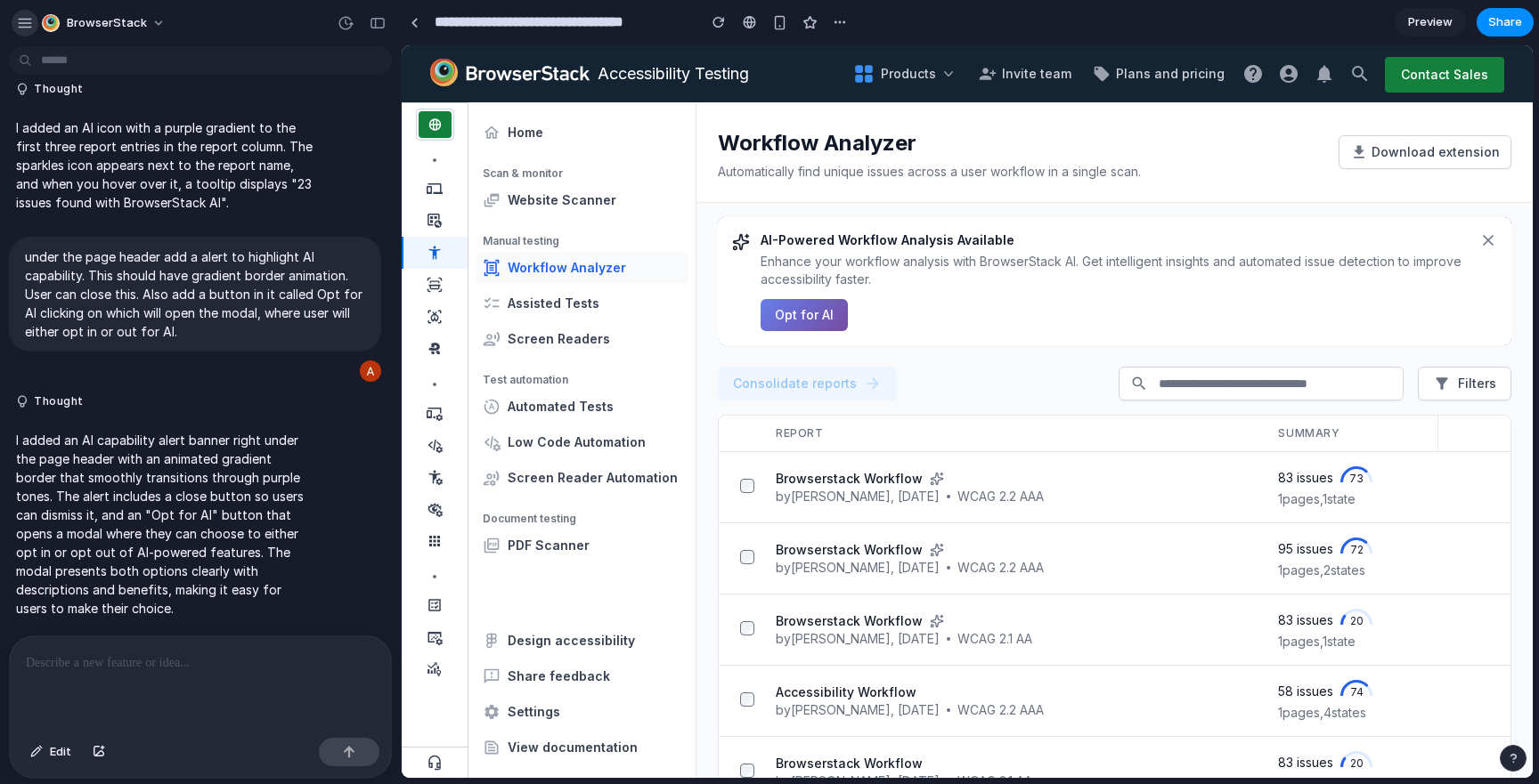
click at [25, 21] on div "button" at bounding box center [25, 24] width 16 height 16
click at [856, 273] on p "Enhance your workflow analysis with BrowserStack AI. Get intelligent insights a…" at bounding box center [1114, 270] width 708 height 35
click at [839, 27] on div "button" at bounding box center [840, 23] width 15 height 15
